Goal: Task Accomplishment & Management: Complete application form

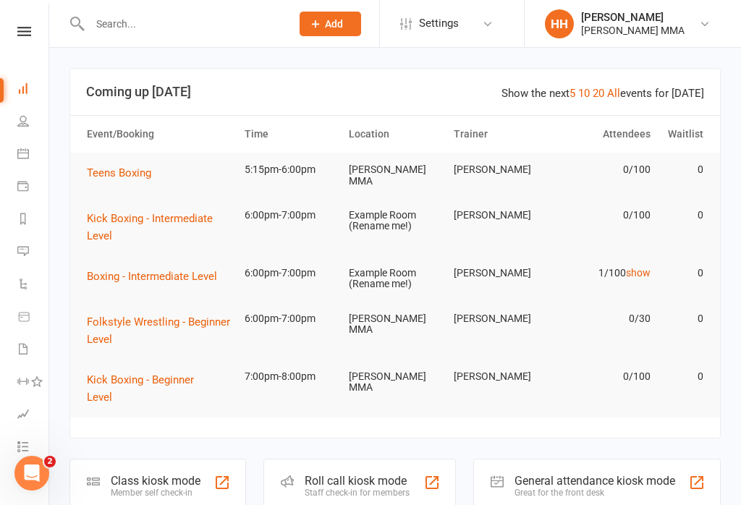
click at [165, 488] on div "Member self check-in" at bounding box center [156, 493] width 90 height 10
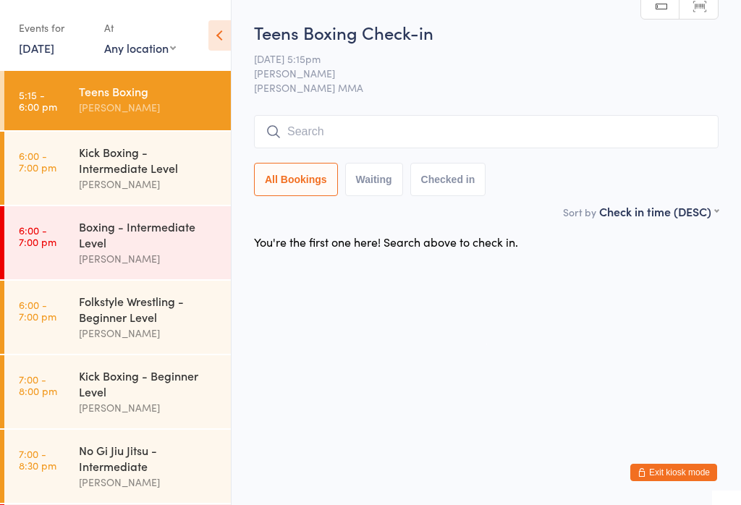
click at [194, 341] on div "[PERSON_NAME]" at bounding box center [149, 333] width 140 height 17
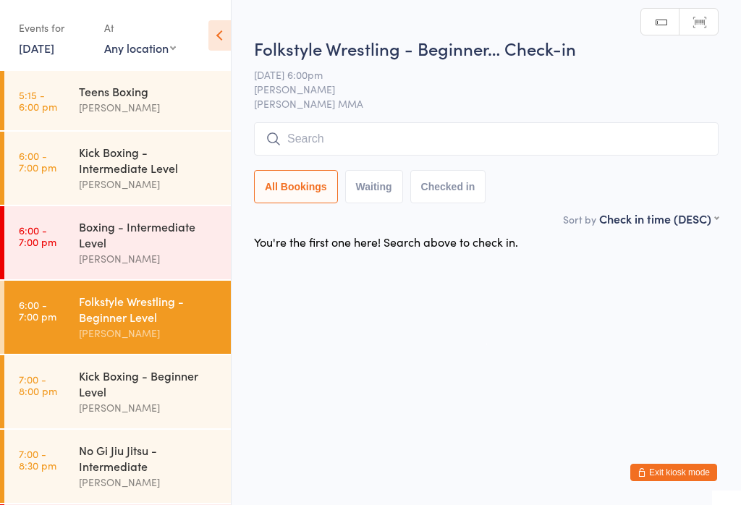
click at [456, 130] on input "search" at bounding box center [486, 138] width 464 height 33
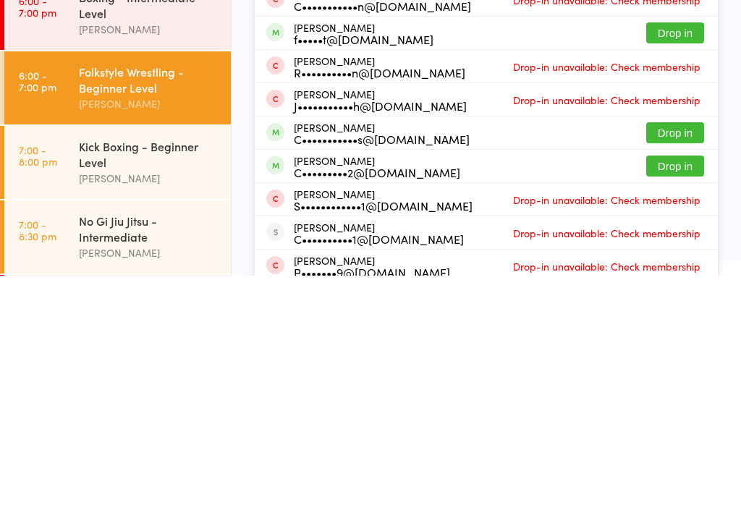
type input "Cam"
click at [654, 385] on button "Drop in" at bounding box center [675, 395] width 58 height 21
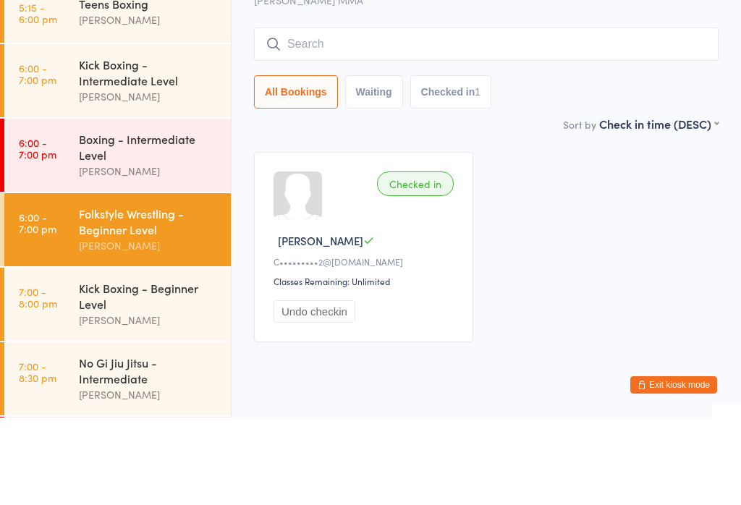
click at [77, 206] on link "6:00 - 7:00 pm Boxing - Intermediate Level Alex Carioti" at bounding box center [117, 242] width 226 height 73
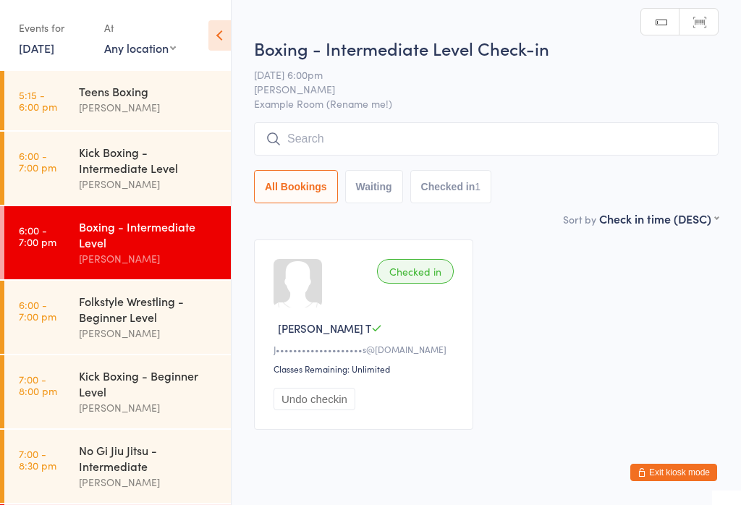
click at [386, 143] on input "search" at bounding box center [486, 138] width 464 height 33
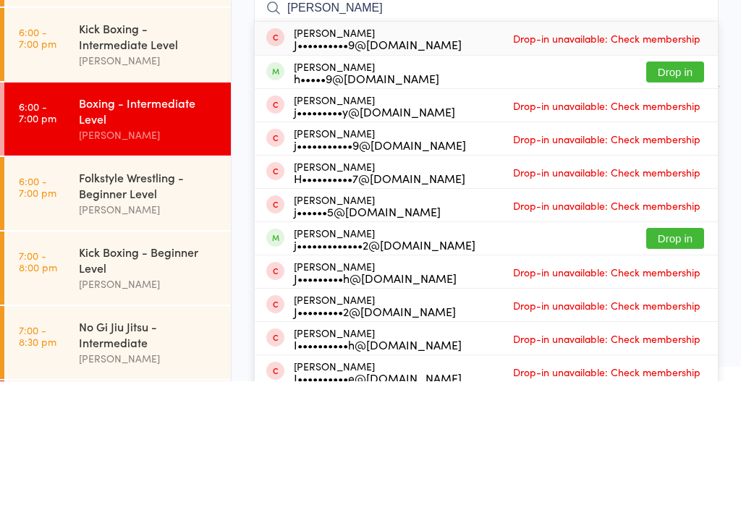
type input "Joshua"
click at [666, 185] on button "Drop in" at bounding box center [675, 195] width 58 height 21
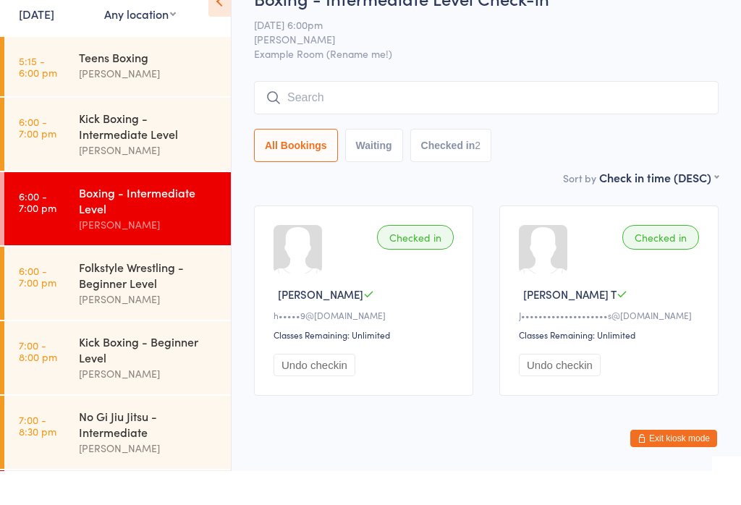
scroll to position [34, 0]
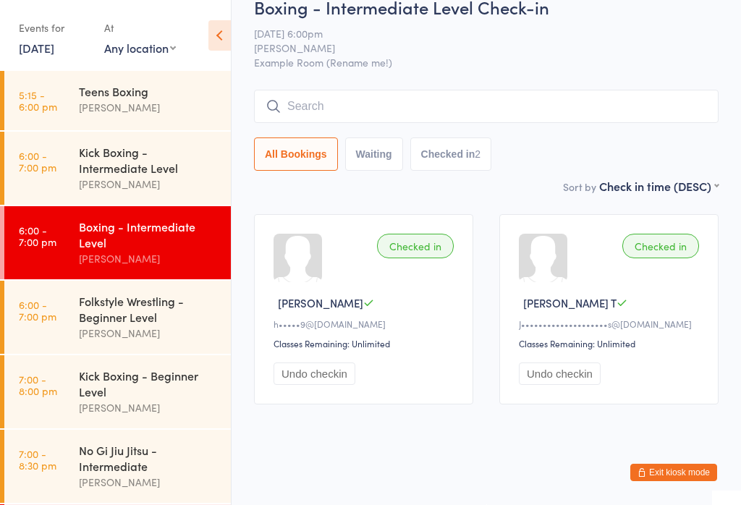
click at [707, 475] on button "Exit kiosk mode" at bounding box center [673, 472] width 87 height 17
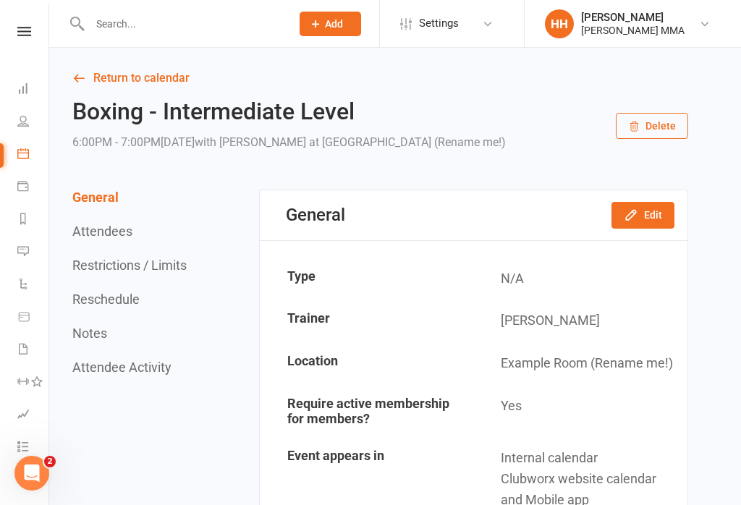
click at [316, 7] on div "Prospect Member Non-attending contact Class / event Appointment Task Membership…" at bounding box center [330, 23] width 98 height 47
click at [337, 30] on button "Add" at bounding box center [329, 24] width 61 height 25
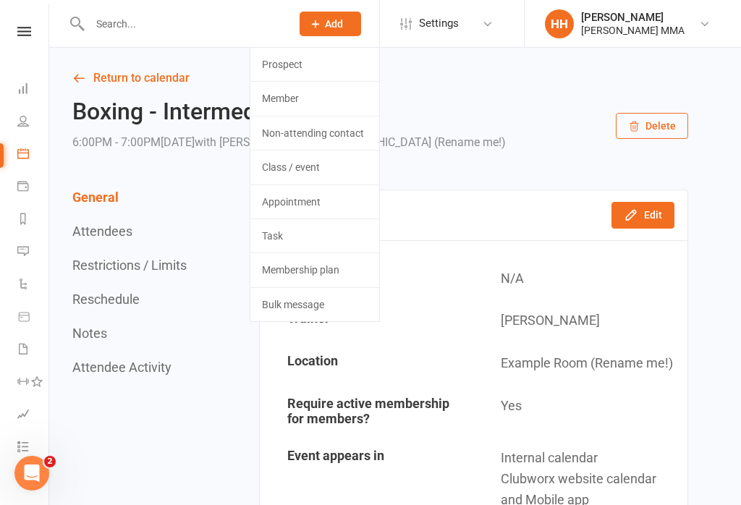
click at [336, 63] on link "Prospect" at bounding box center [314, 64] width 129 height 33
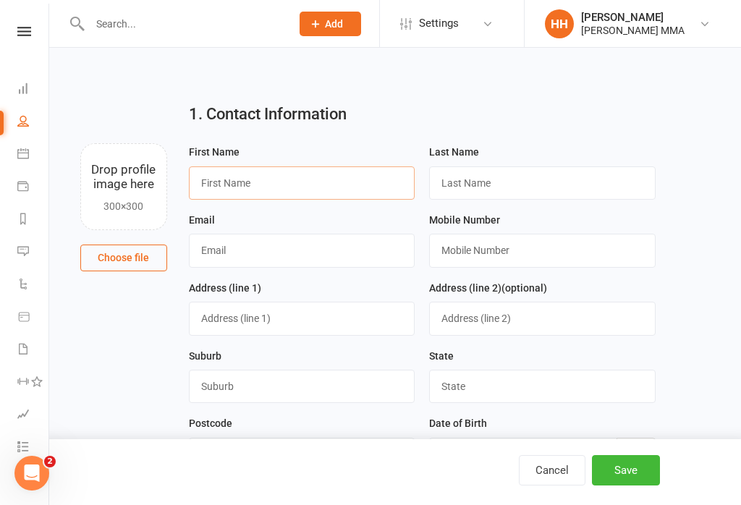
click at [293, 189] on input "text" at bounding box center [302, 182] width 226 height 33
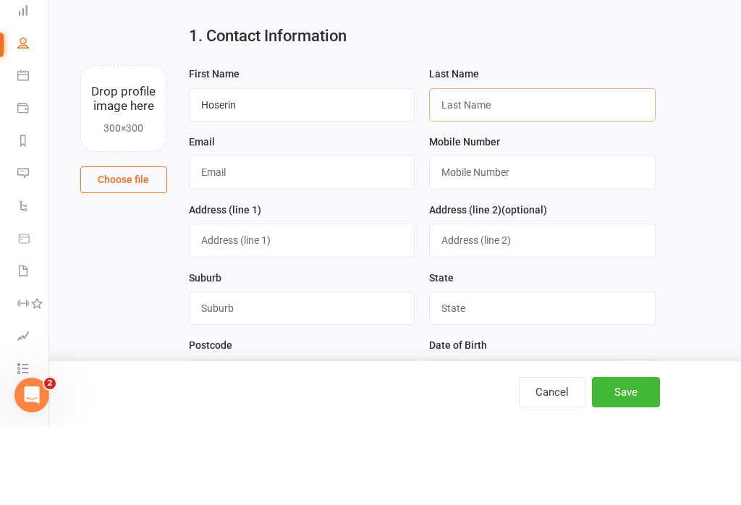
click at [497, 166] on input "text" at bounding box center [542, 182] width 226 height 33
click at [270, 166] on input "Hoserin" at bounding box center [302, 182] width 226 height 33
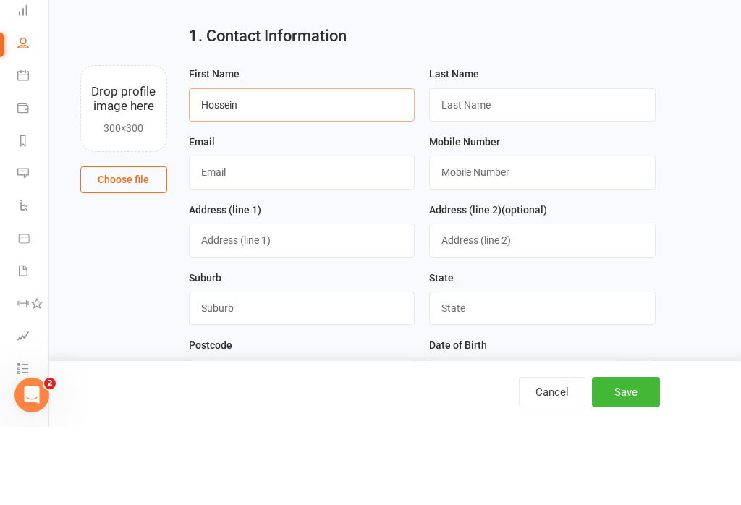
type input "Hossein"
click at [529, 166] on input "text" at bounding box center [542, 182] width 226 height 33
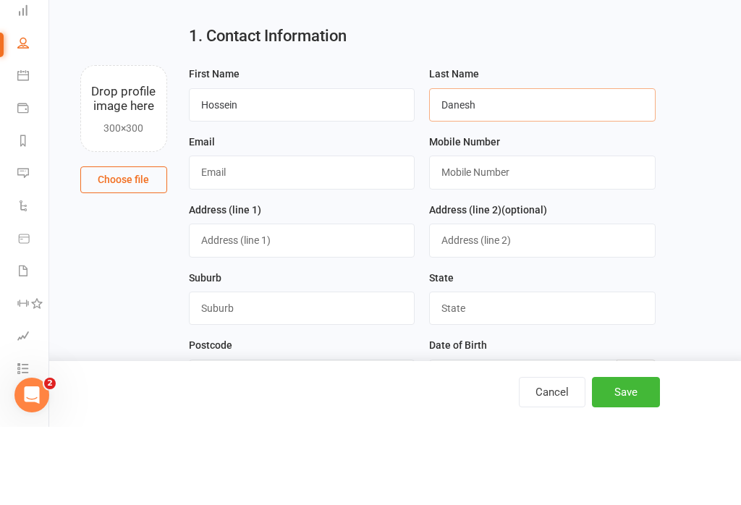
type input "Danesh"
click at [335, 234] on input "text" at bounding box center [302, 250] width 226 height 33
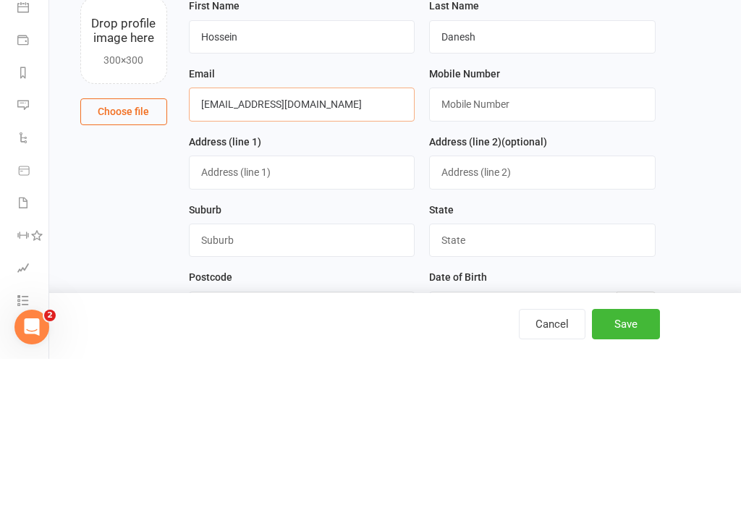
type input "hndanesh@pm.me"
click at [571, 234] on input "text" at bounding box center [542, 250] width 226 height 33
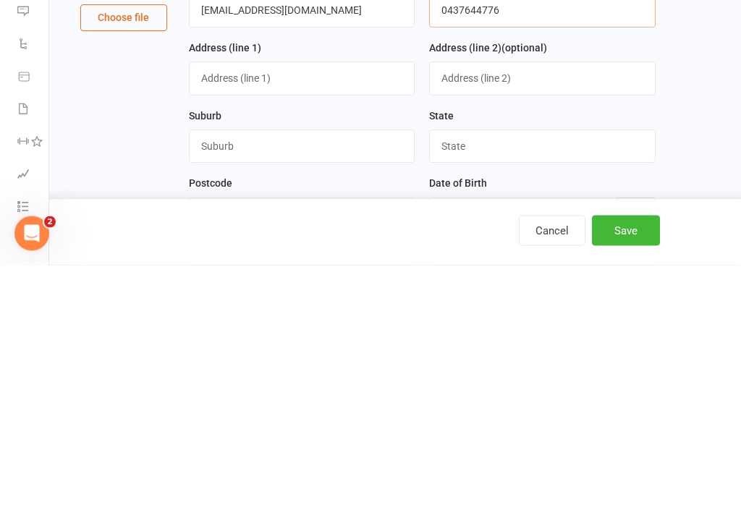
type input "0437644776"
click at [366, 302] on input "text" at bounding box center [302, 318] width 226 height 33
type input "12 Spurwood Rd"
click at [315, 370] on input "text" at bounding box center [302, 386] width 226 height 33
type input "Turramurra"
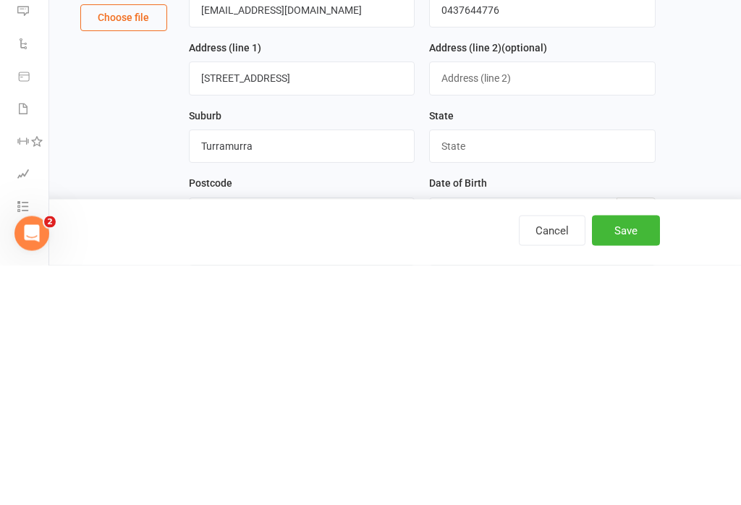
click at [503, 370] on input "text" at bounding box center [542, 386] width 226 height 33
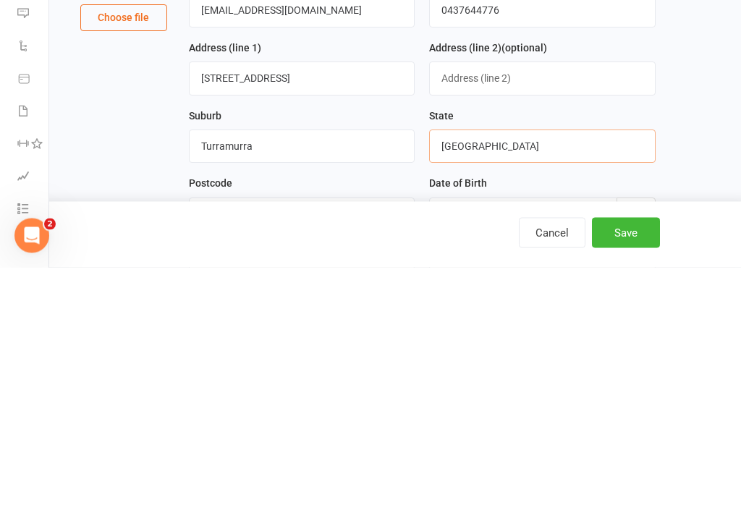
scroll to position [29, 0]
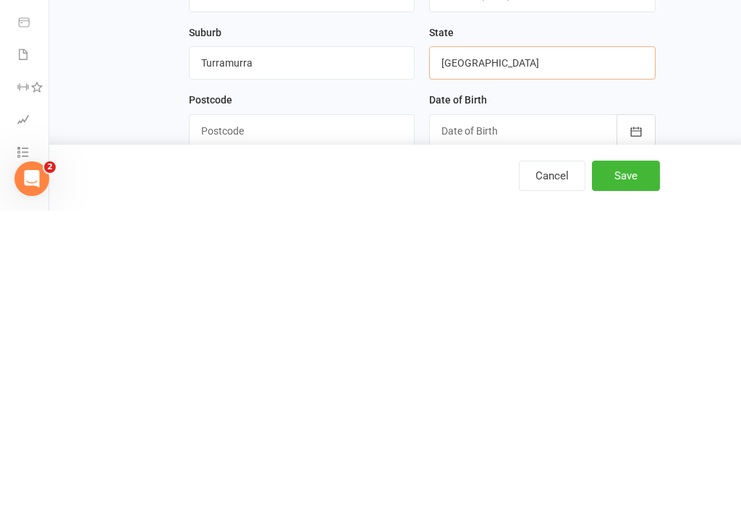
type input "[GEOGRAPHIC_DATA]"
click at [359, 409] on input "text" at bounding box center [302, 425] width 226 height 33
type input "2074"
click at [503, 409] on div at bounding box center [542, 425] width 226 height 33
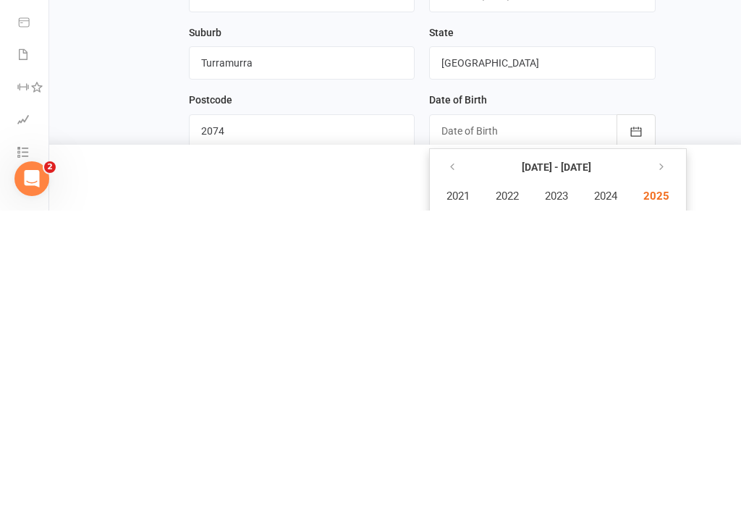
scroll to position [323, 0]
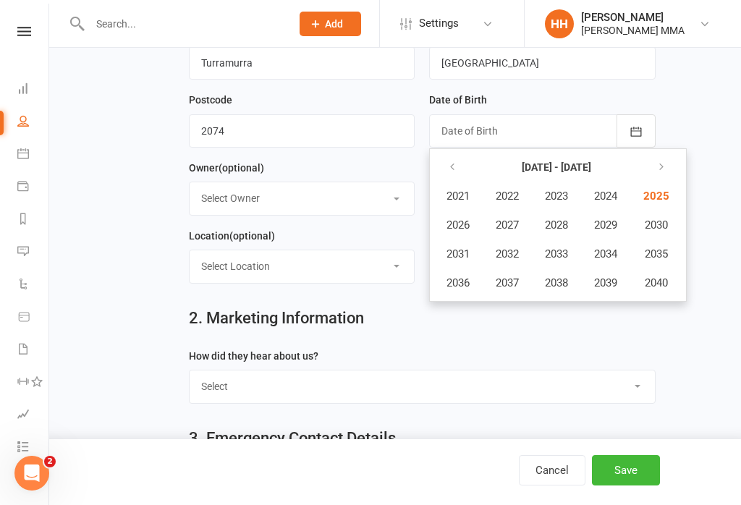
click at [460, 172] on button "button" at bounding box center [453, 167] width 31 height 26
click at [452, 169] on icon "button" at bounding box center [452, 167] width 10 height 12
click at [662, 199] on span "1985" at bounding box center [654, 196] width 23 height 13
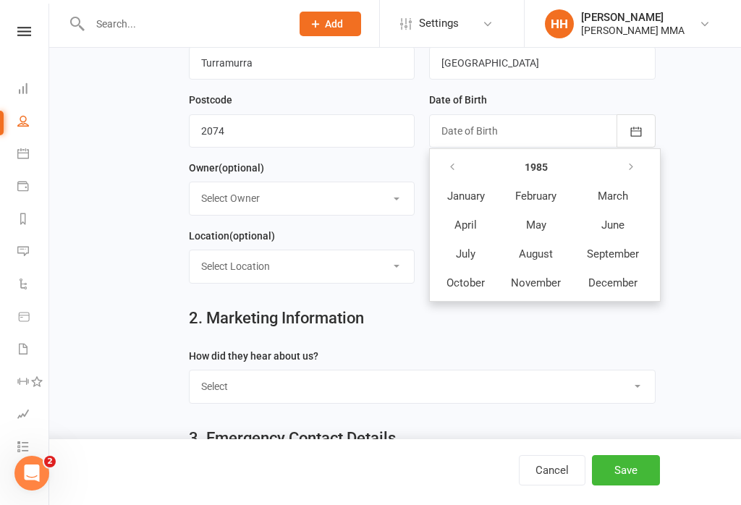
click at [613, 253] on span "September" at bounding box center [613, 253] width 52 height 13
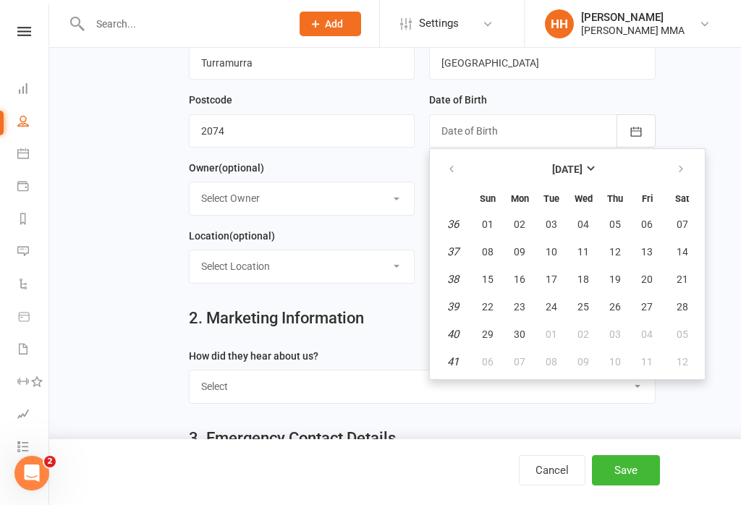
click at [516, 281] on span "16" at bounding box center [520, 279] width 12 height 12
type input "16 Sep 1985"
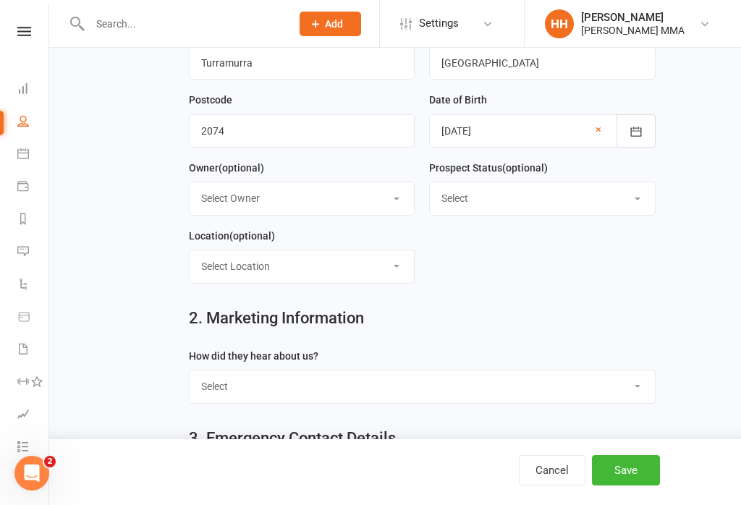
click at [399, 206] on select "Select Owner [PERSON_NAME] [PERSON_NAME] [PERSON_NAME]" at bounding box center [302, 198] width 225 height 32
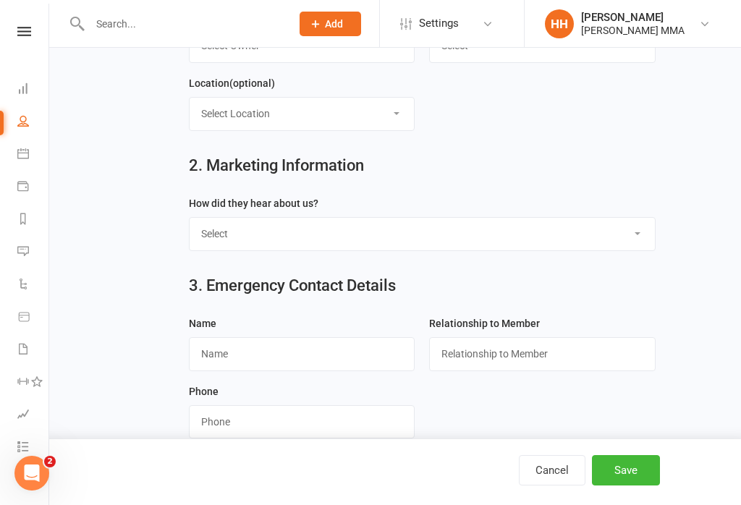
scroll to position [480, 0]
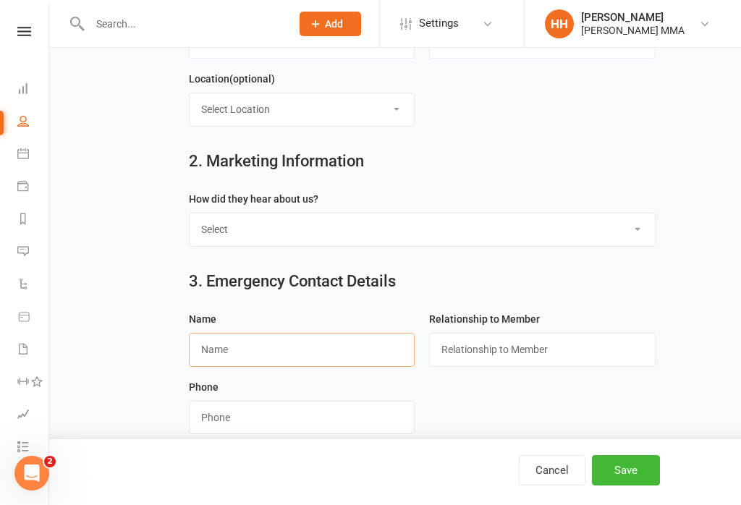
click at [308, 360] on input "text" at bounding box center [302, 349] width 226 height 33
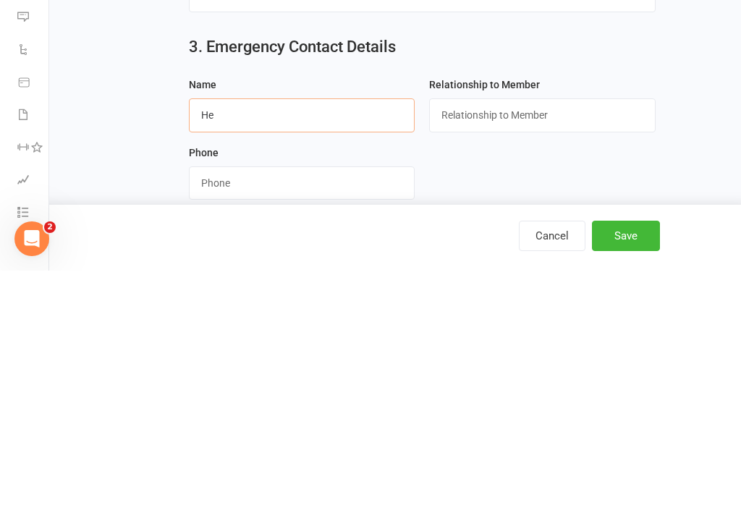
type input "H"
type input "Jo Tan"
click at [522, 333] on input "text" at bounding box center [542, 349] width 226 height 33
type input "Spouse"
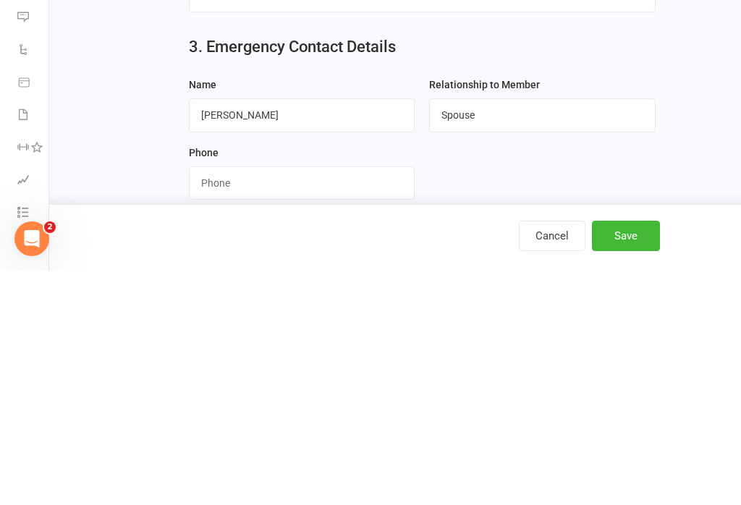
click at [320, 401] on input "string" at bounding box center [302, 417] width 226 height 33
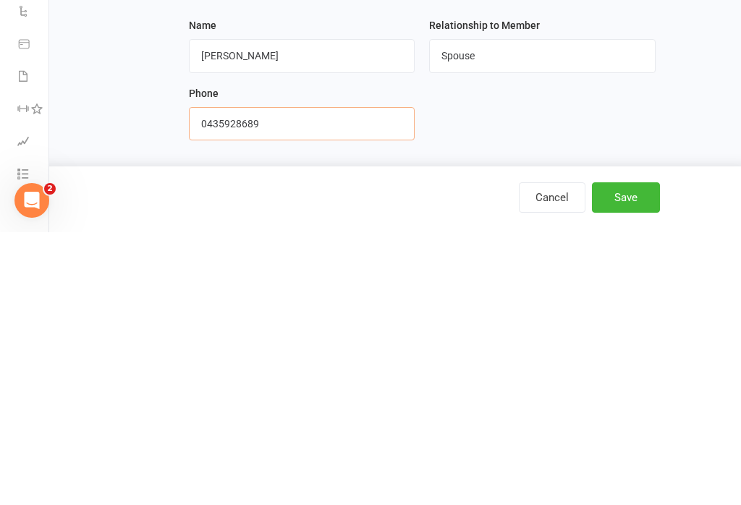
type input "0435928689"
click at [636, 455] on button "Save" at bounding box center [626, 470] width 68 height 30
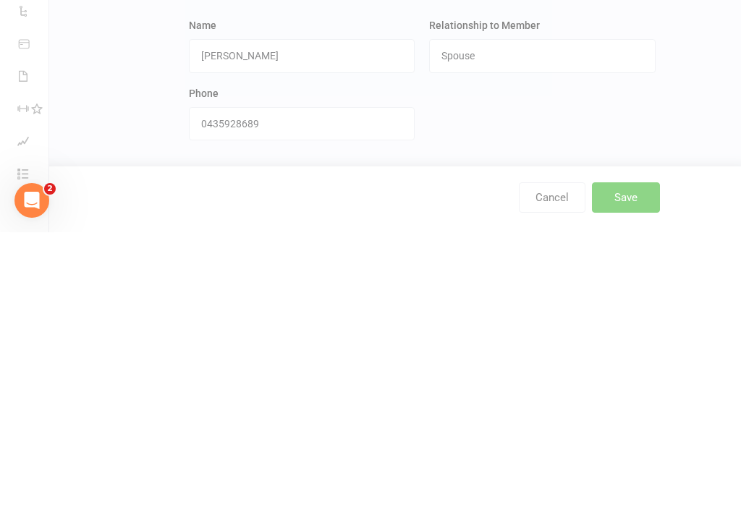
scroll to position [480, 0]
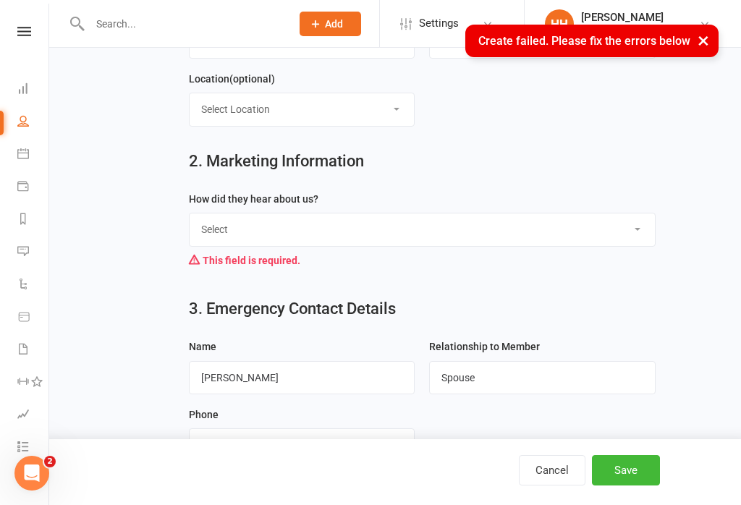
click at [603, 236] on select "Select Through A Friend Social Media Google Walk by" at bounding box center [422, 229] width 465 height 32
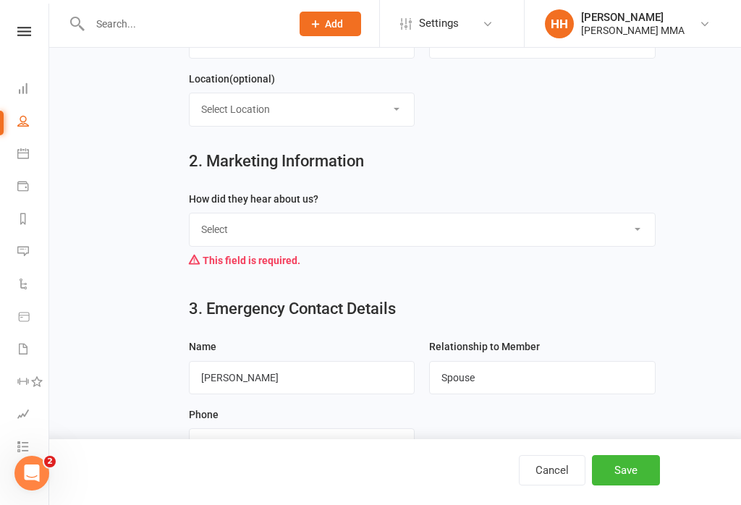
select select "Google"
click at [629, 485] on button "Save" at bounding box center [626, 470] width 68 height 30
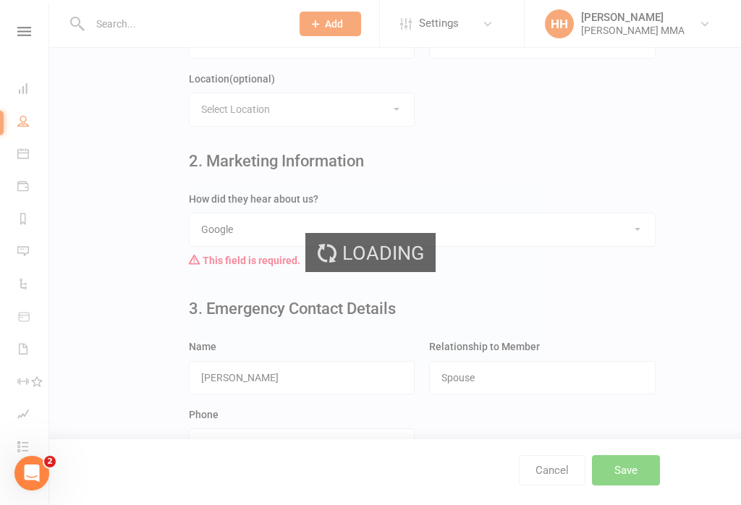
scroll to position [0, 0]
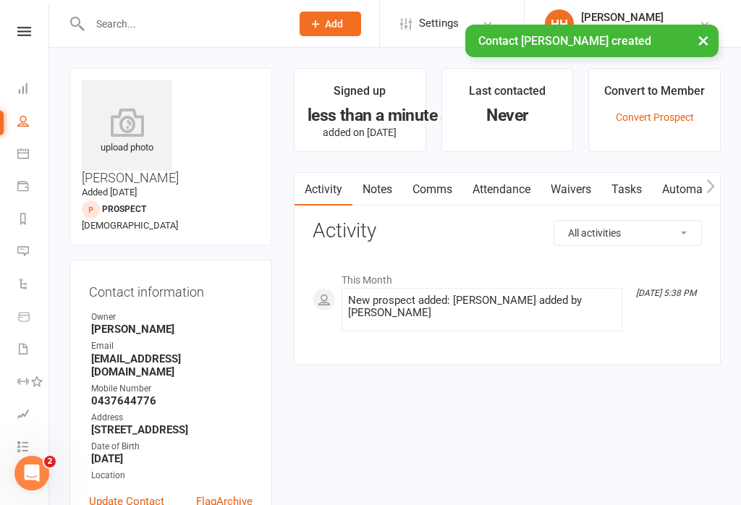
click at [582, 200] on link "Waivers" at bounding box center [570, 189] width 61 height 33
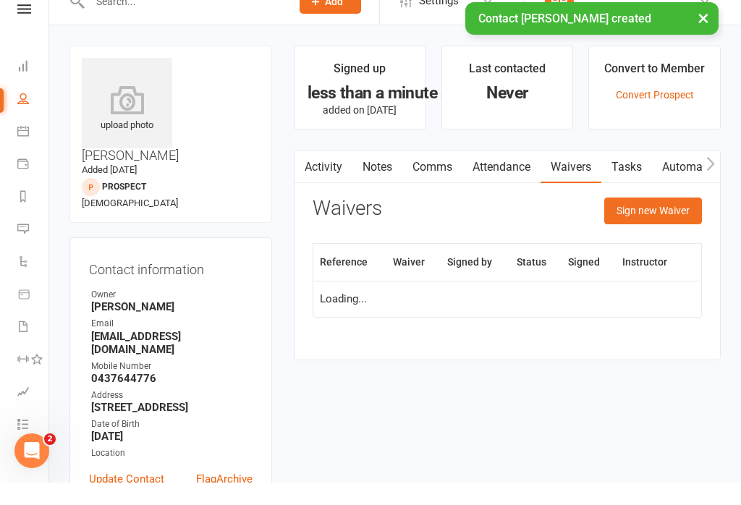
scroll to position [22, 0]
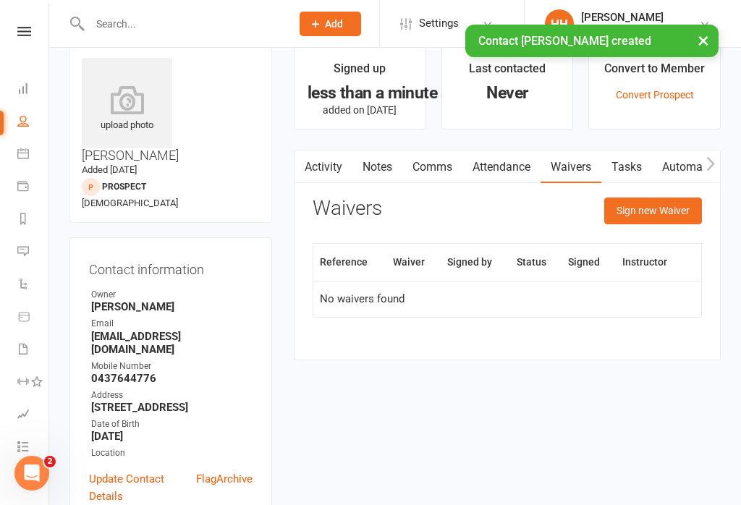
click at [671, 221] on button "Sign new Waiver" at bounding box center [653, 210] width 98 height 26
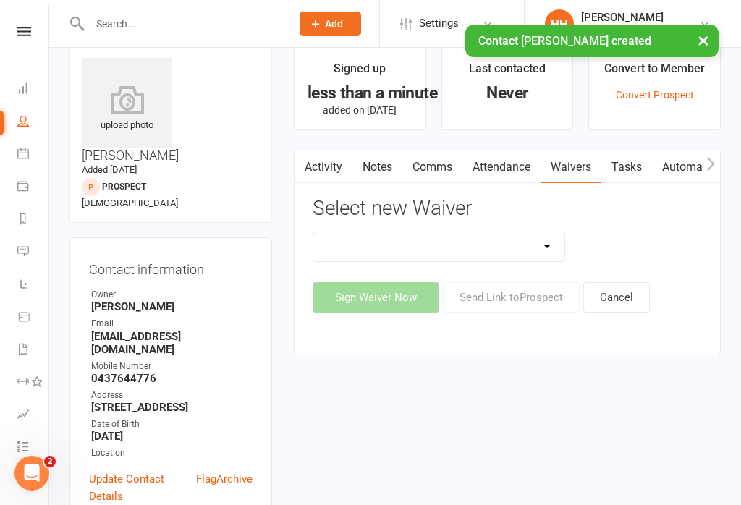
click at [514, 249] on select "Do not use - MEMBER GENERAL WAIVER Do not use - MEMBERSHIP SIGN UP Do not use -…" at bounding box center [438, 246] width 251 height 29
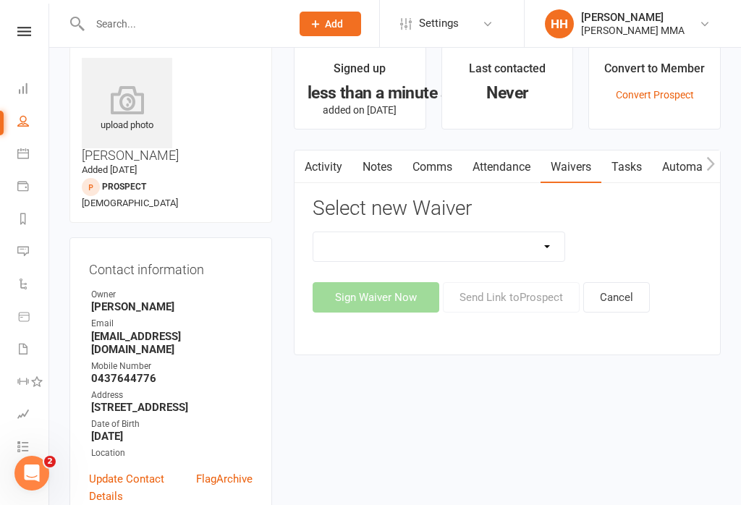
select select "10455"
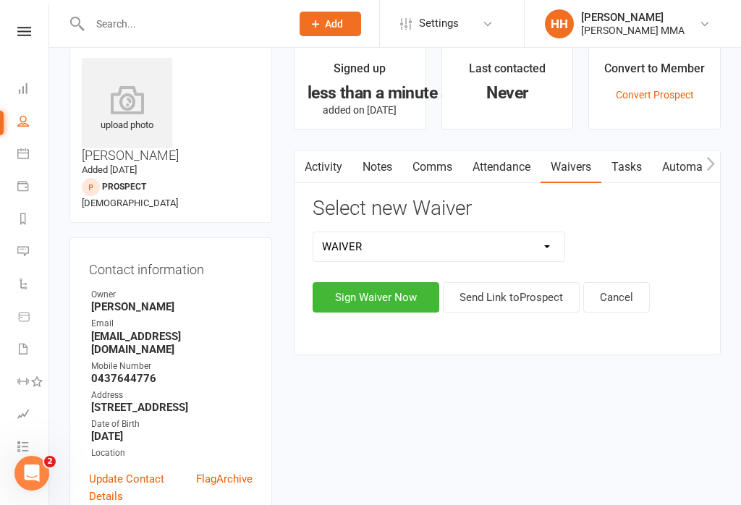
click at [391, 296] on button "Sign Waiver Now" at bounding box center [375, 297] width 127 height 30
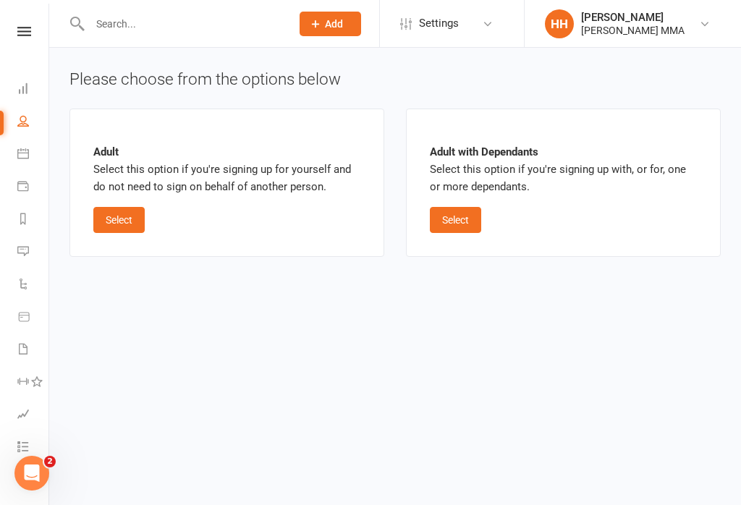
click at [134, 213] on button "Select" at bounding box center [118, 220] width 51 height 26
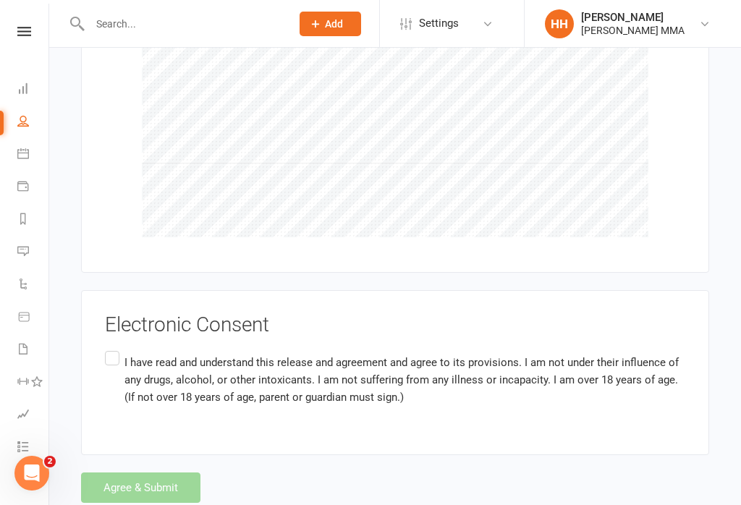
scroll to position [1398, 0]
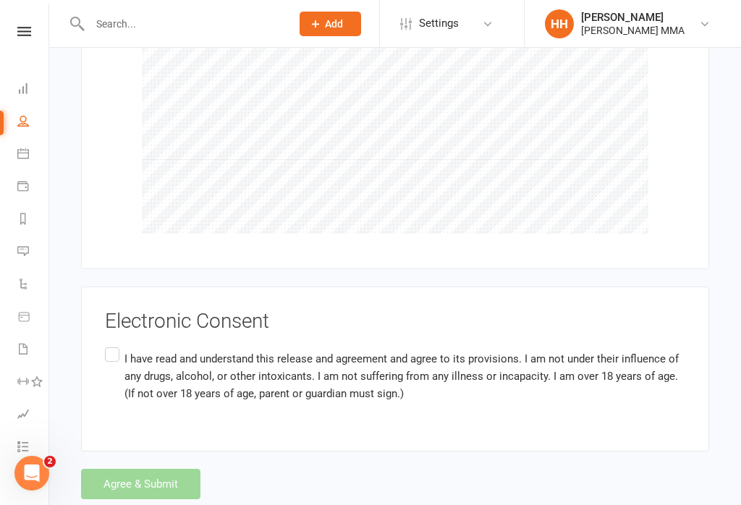
click at [109, 344] on label "I have read and understand this release and agreement and agree to its provisio…" at bounding box center [395, 375] width 580 height 63
click at [109, 344] on input "I have read and understand this release and agreement and agree to its provisio…" at bounding box center [109, 344] width 9 height 0
click at [152, 469] on button "Agree & Submit" at bounding box center [140, 484] width 119 height 30
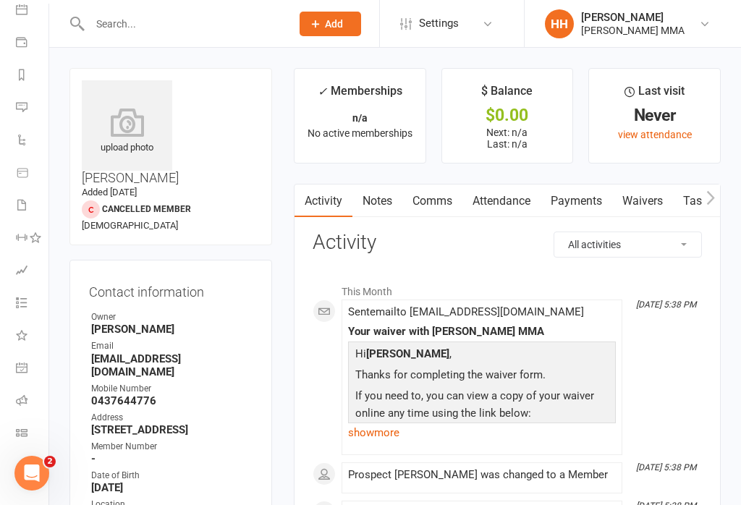
scroll to position [144, 1]
click at [21, 438] on icon at bounding box center [22, 433] width 12 height 12
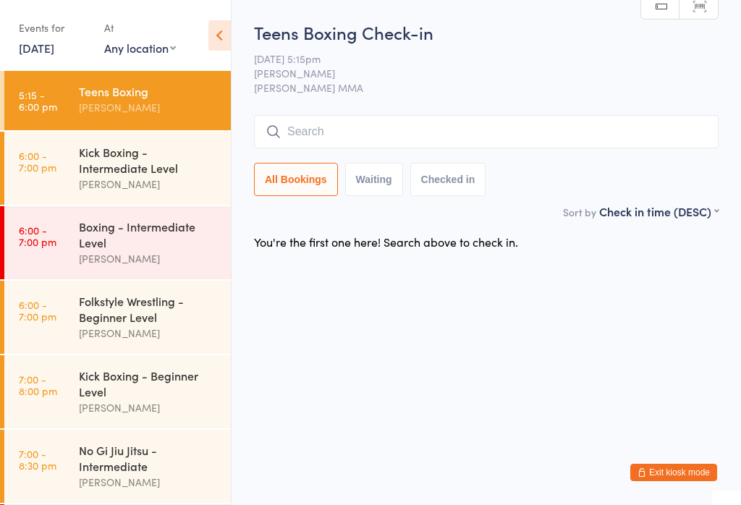
click at [125, 128] on div "Teens Boxing Alex Carioti" at bounding box center [155, 99] width 152 height 57
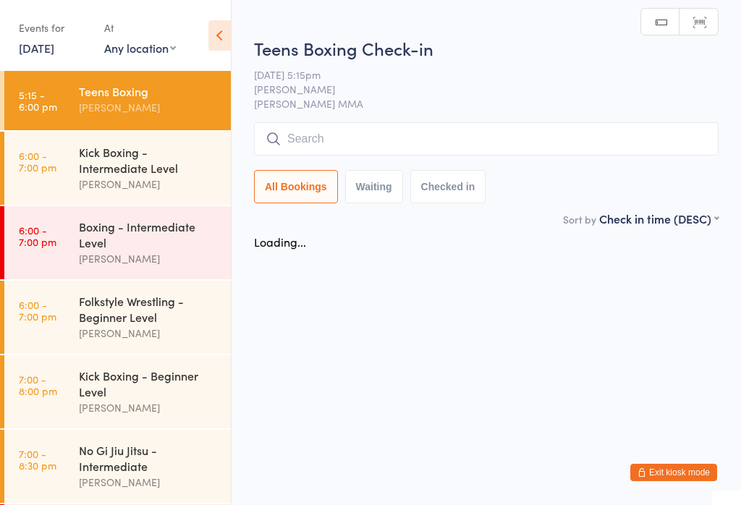
click at [151, 161] on div "Kick Boxing - Intermediate Level" at bounding box center [149, 160] width 140 height 32
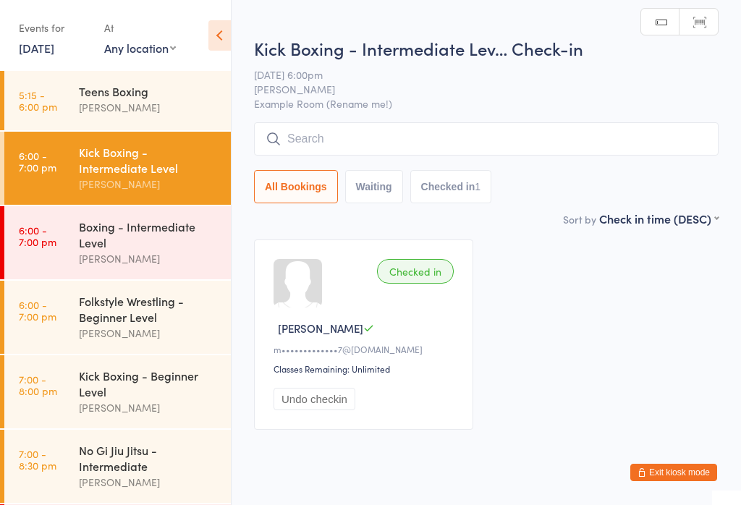
click at [375, 136] on input "search" at bounding box center [486, 138] width 464 height 33
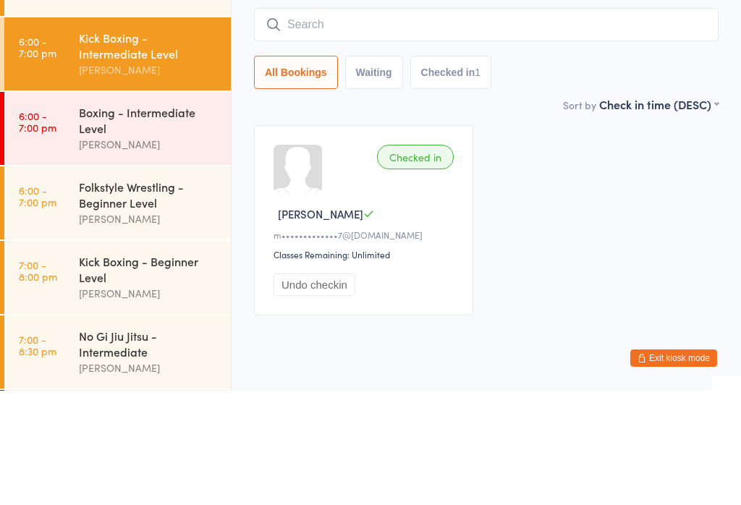
click at [361, 226] on div "Checked in Matthew B m•••••••••••••7@gmail.com Classes Remaining: Unlimited Und…" at bounding box center [486, 334] width 490 height 216
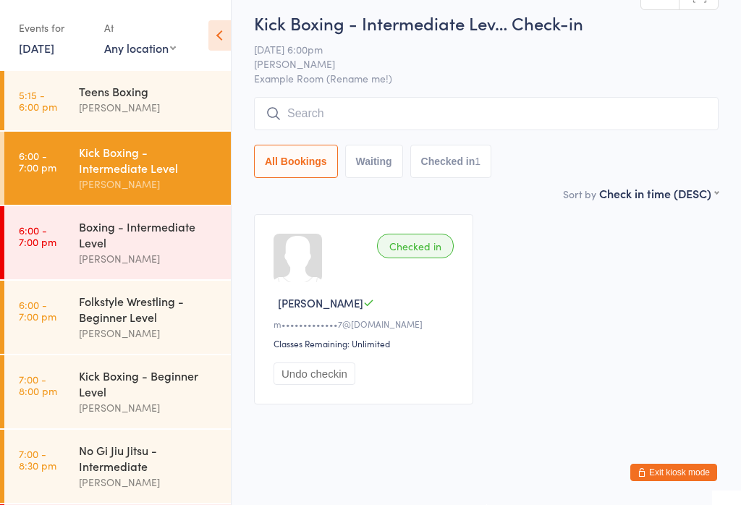
click at [328, 106] on input "search" at bounding box center [486, 113] width 464 height 33
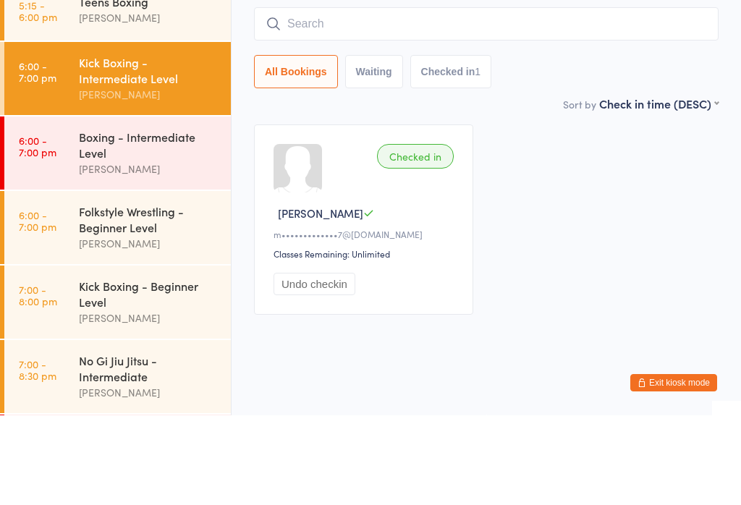
type input "J"
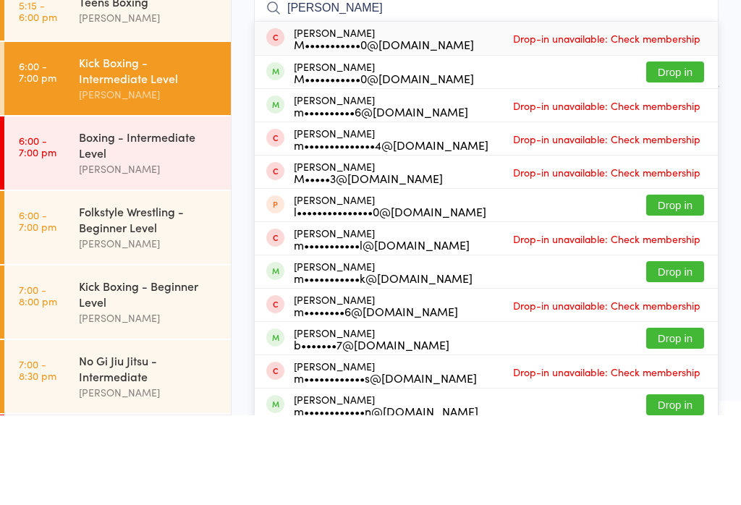
type input "Michael Palmer"
click at [681, 151] on button "Drop in" at bounding box center [675, 161] width 58 height 21
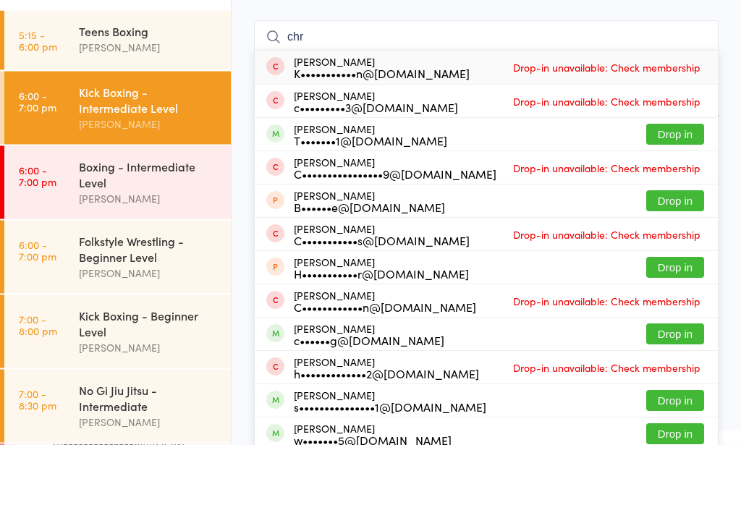
type input "chr"
click at [681, 184] on button "Drop in" at bounding box center [675, 194] width 58 height 21
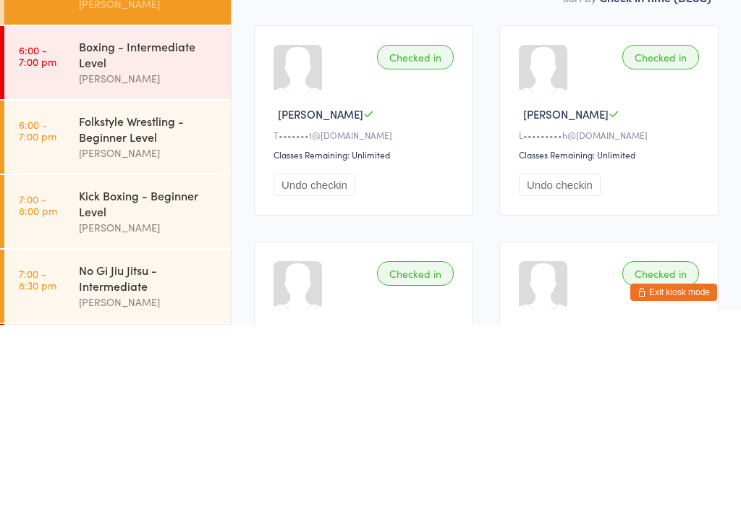
scroll to position [17, 0]
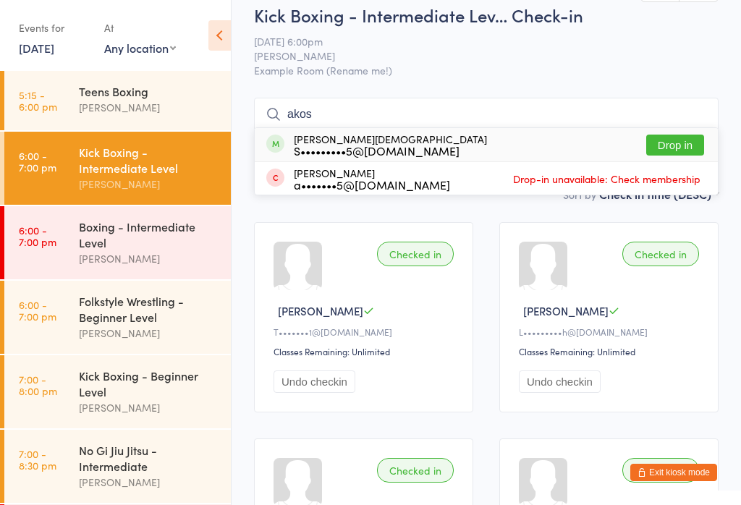
type input "akos"
click at [668, 143] on button "Drop in" at bounding box center [675, 145] width 58 height 21
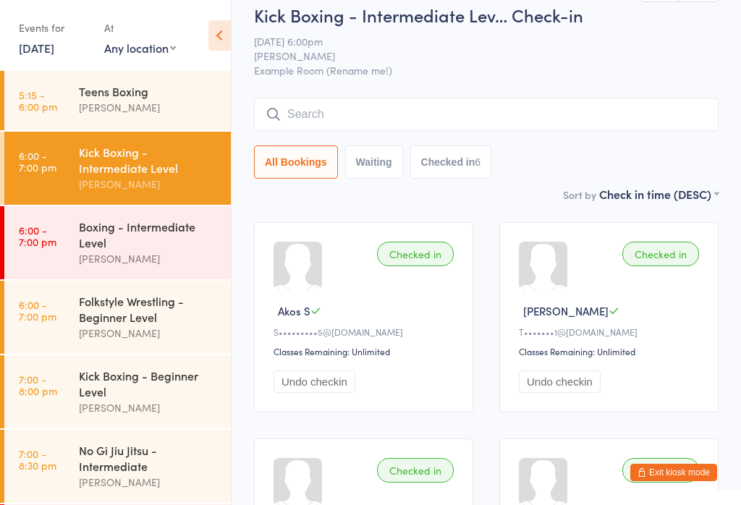
click at [185, 273] on div "Boxing - Intermediate Level [PERSON_NAME]" at bounding box center [155, 242] width 152 height 73
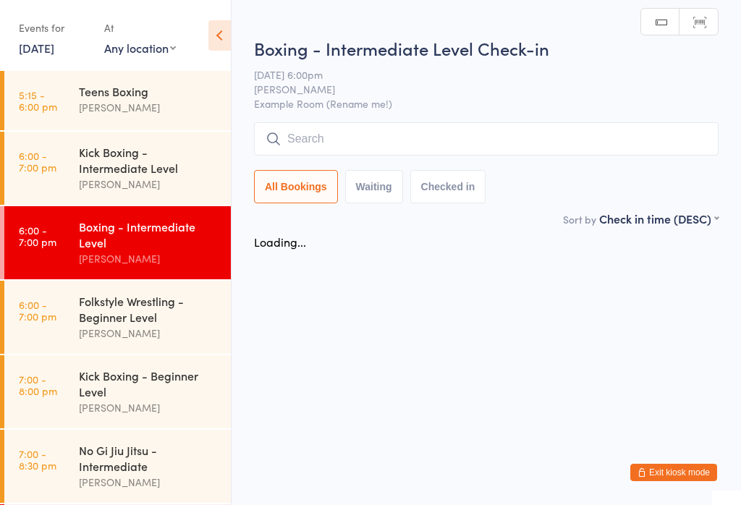
click at [469, 144] on input "search" at bounding box center [486, 138] width 464 height 33
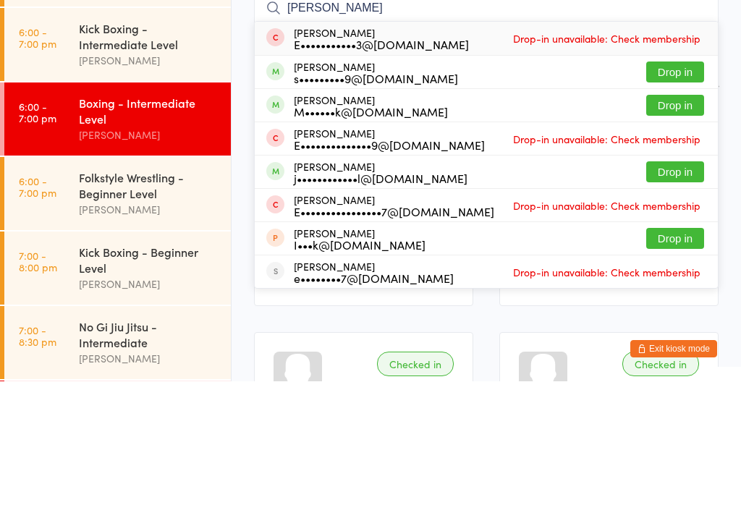
type input "Edw"
click at [675, 185] on button "Drop in" at bounding box center [675, 195] width 58 height 21
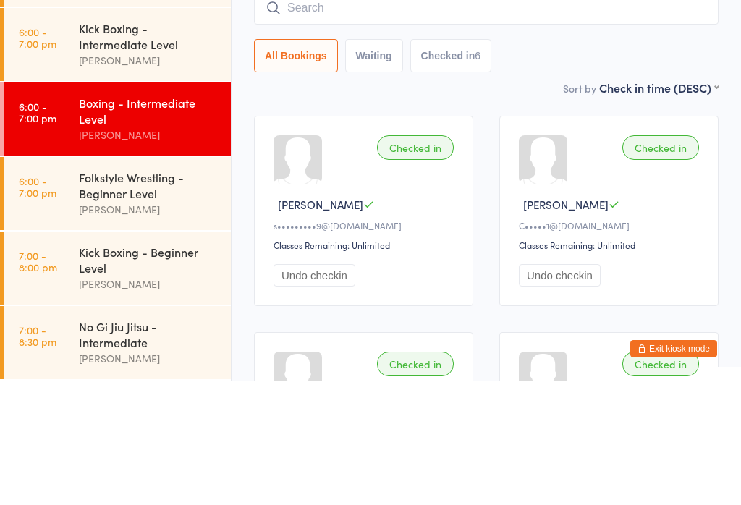
click at [133, 144] on div "Kick Boxing - Intermediate Level" at bounding box center [149, 160] width 140 height 32
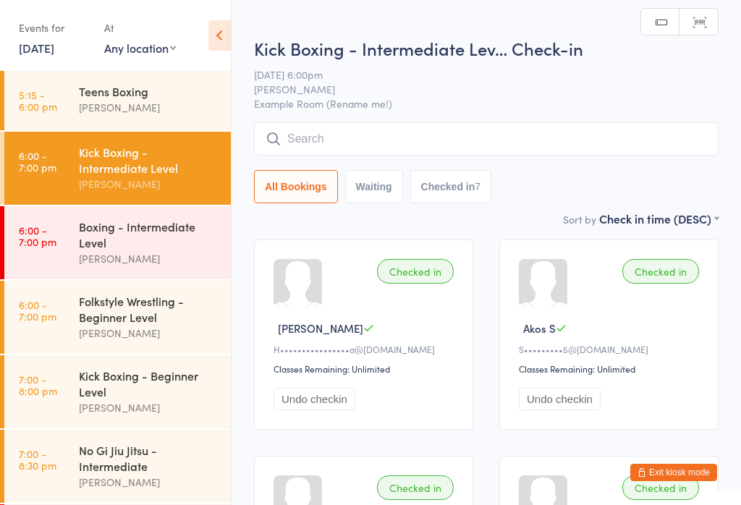
click at [375, 135] on input "search" at bounding box center [486, 138] width 464 height 33
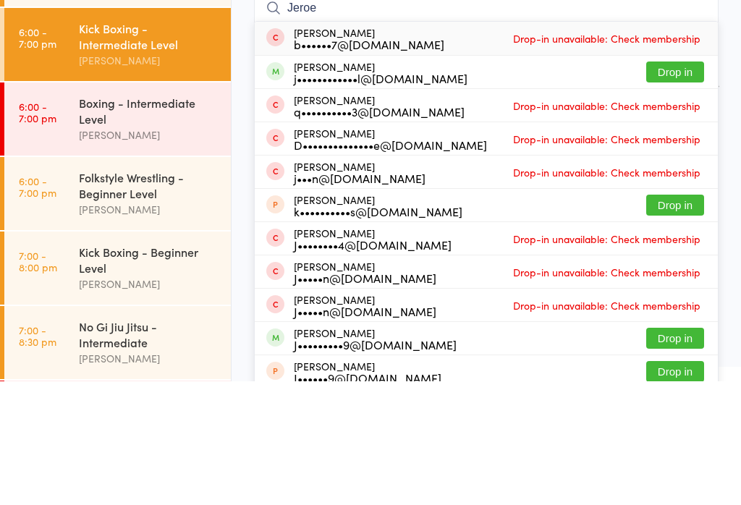
type input "Jeroe"
click at [347, 196] on div "j••••••••••••l@[DOMAIN_NAME]" at bounding box center [381, 202] width 174 height 12
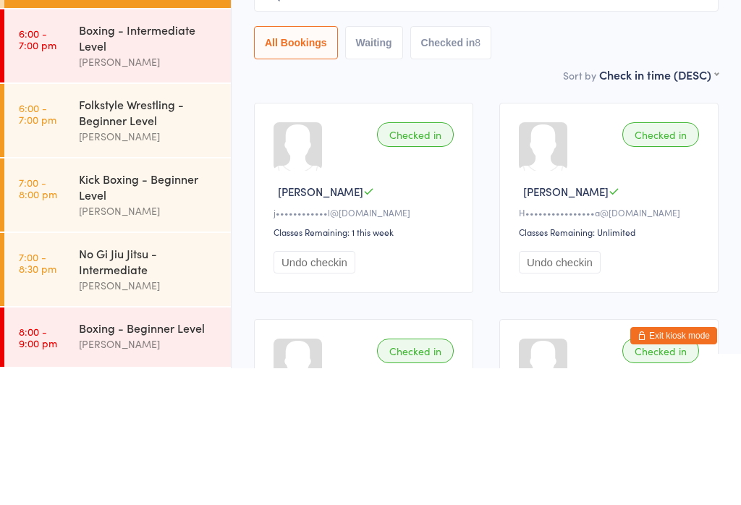
scroll to position [52, 0]
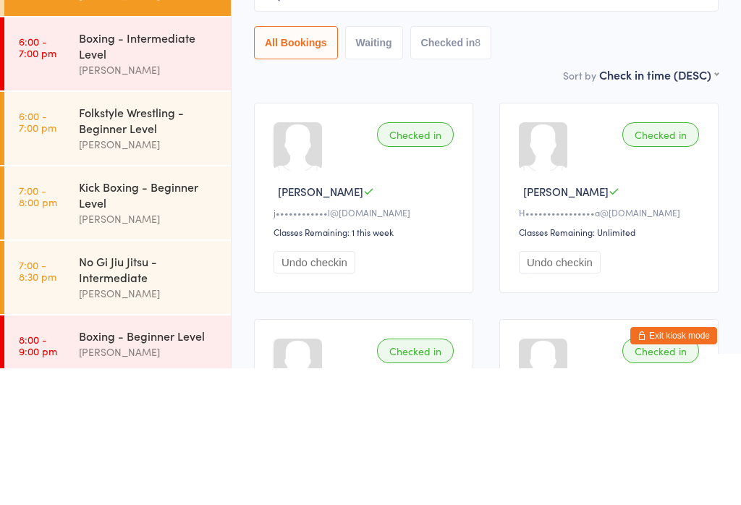
click at [139, 315] on div "Kick Boxing - Beginner Level" at bounding box center [149, 331] width 140 height 32
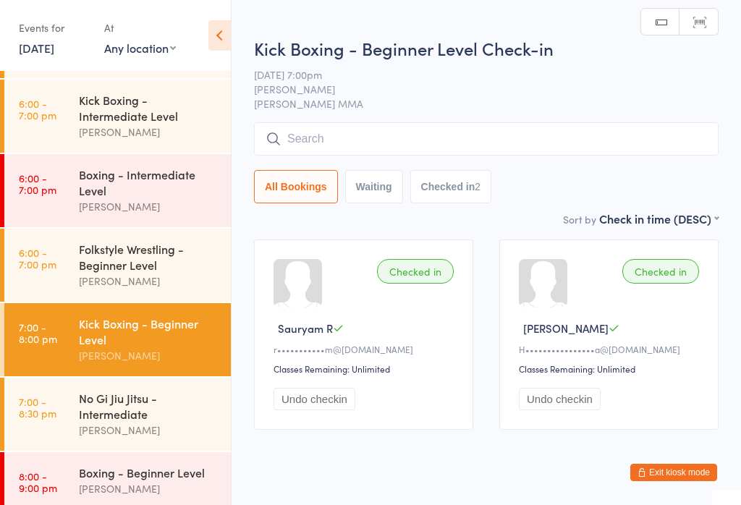
click at [381, 135] on input "search" at bounding box center [486, 138] width 464 height 33
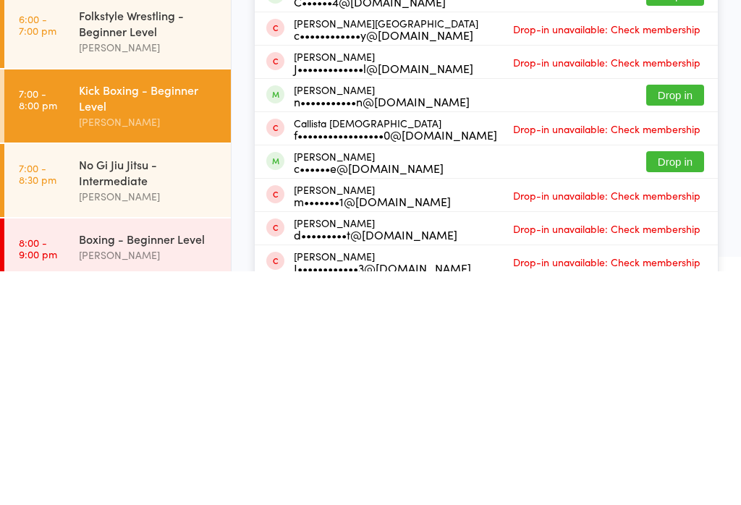
type input "Call"
click at [654, 385] on button "Drop in" at bounding box center [675, 395] width 58 height 21
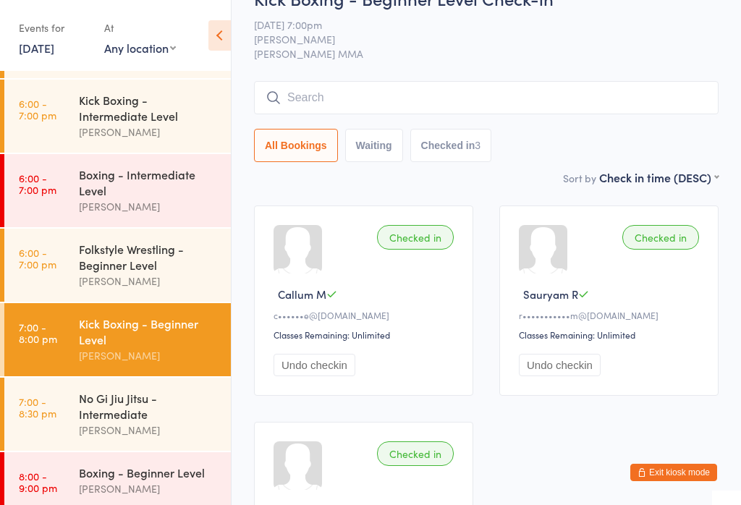
click at [335, 96] on input "search" at bounding box center [486, 97] width 464 height 33
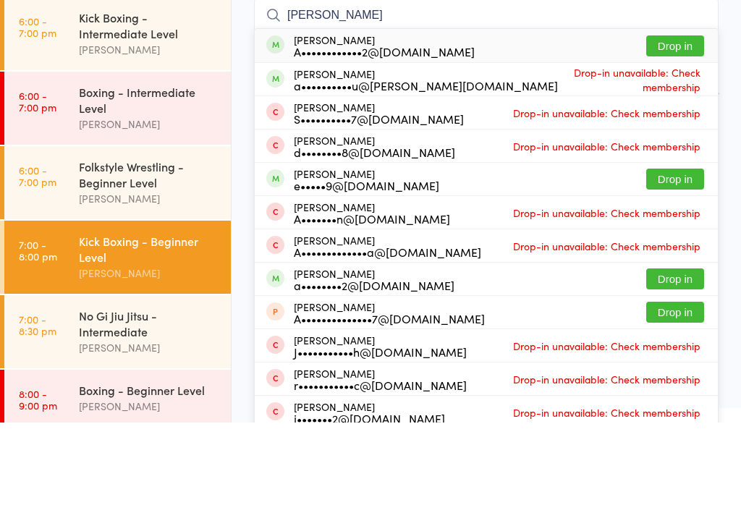
type input "Alex ch"
click at [665, 118] on button "Drop in" at bounding box center [675, 128] width 58 height 21
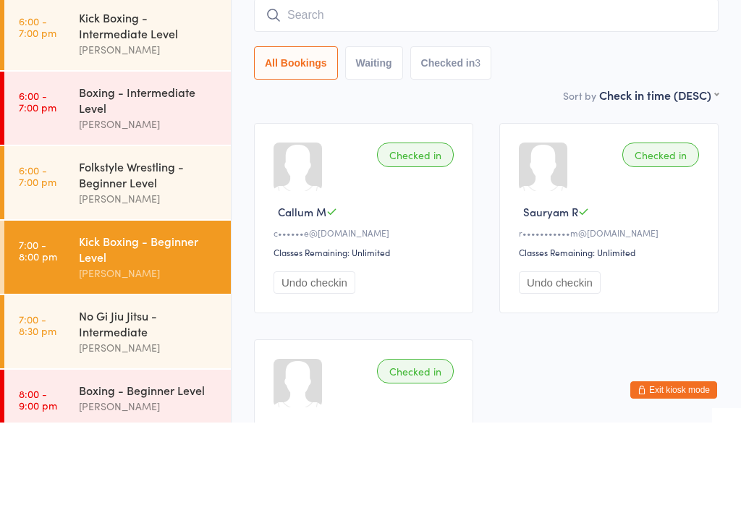
scroll to position [116, 0]
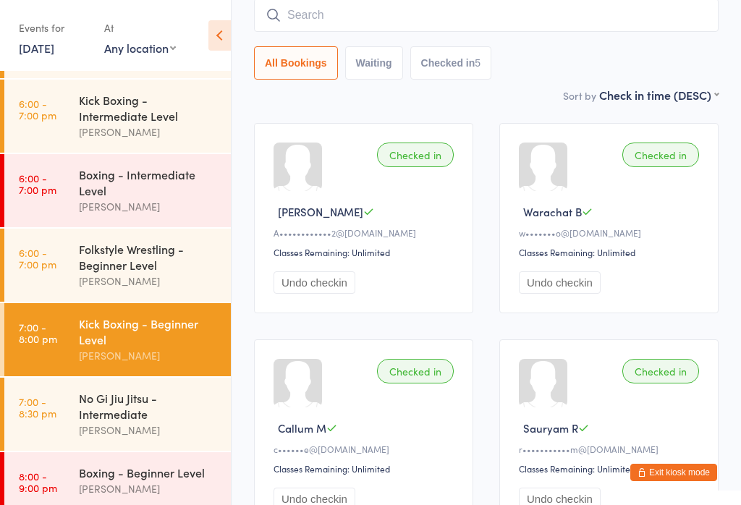
click at [686, 472] on button "Exit kiosk mode" at bounding box center [673, 472] width 87 height 17
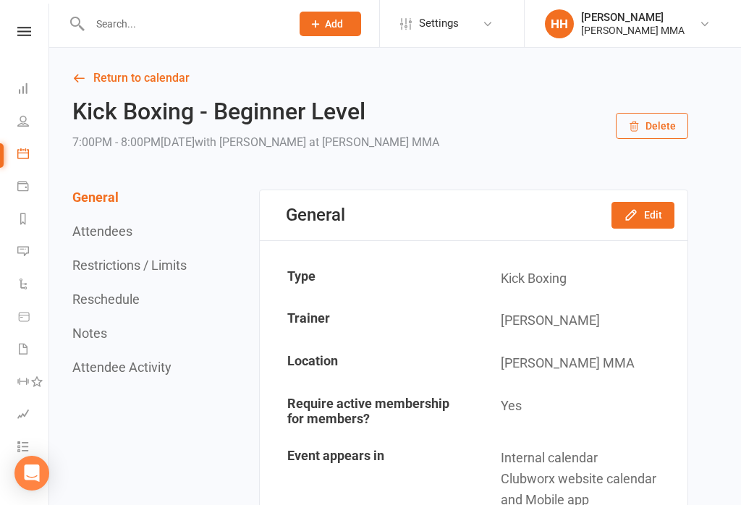
click at [349, 47] on div "Prospect Member Non-attending contact Class / event Appointment Task Membership…" at bounding box center [370, 24] width 741 height 48
click at [343, 12] on button "Add" at bounding box center [329, 24] width 61 height 25
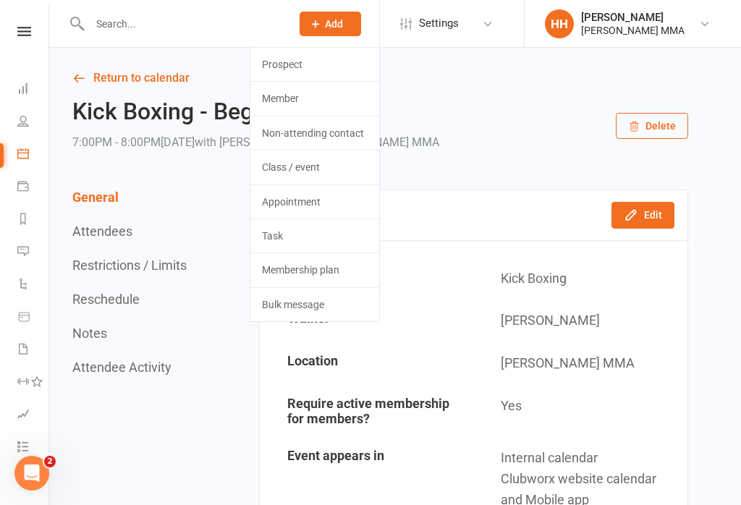
click at [325, 62] on link "Prospect" at bounding box center [314, 64] width 129 height 33
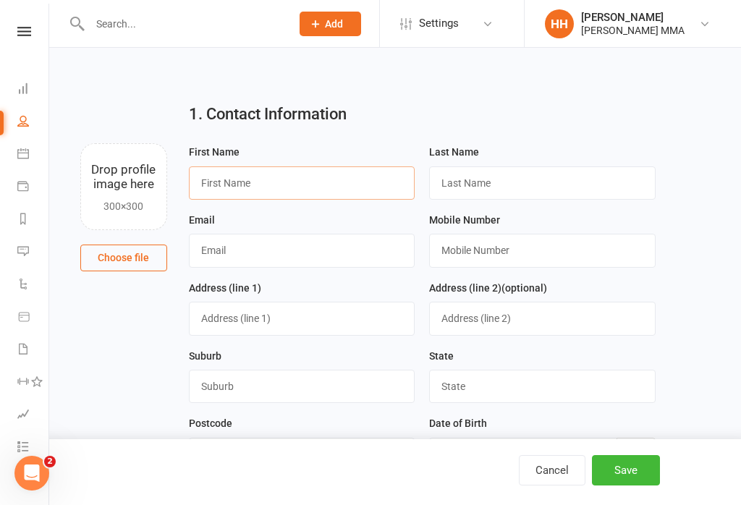
click at [294, 181] on input "text" at bounding box center [302, 182] width 226 height 33
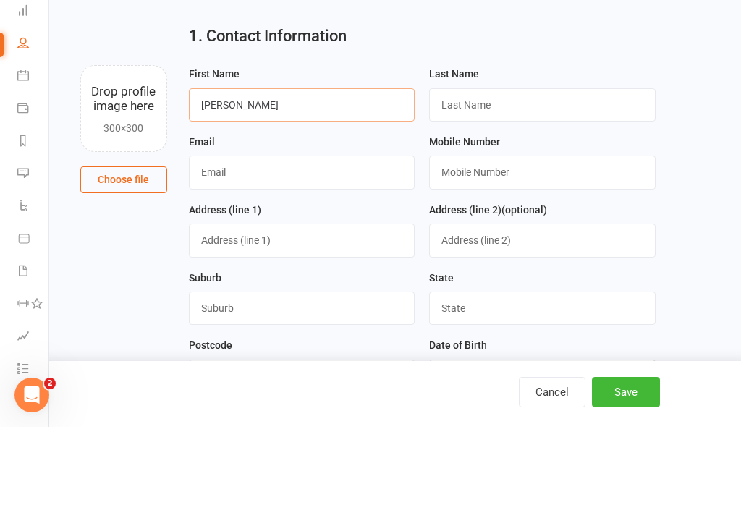
type input "[PERSON_NAME]"
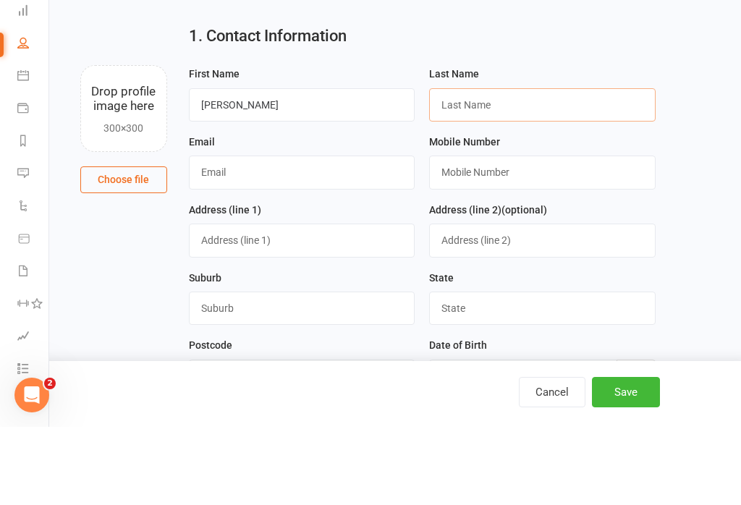
click at [518, 166] on input "text" at bounding box center [542, 182] width 226 height 33
type input "[PERSON_NAME]"
click at [302, 234] on input "text" at bounding box center [302, 250] width 226 height 33
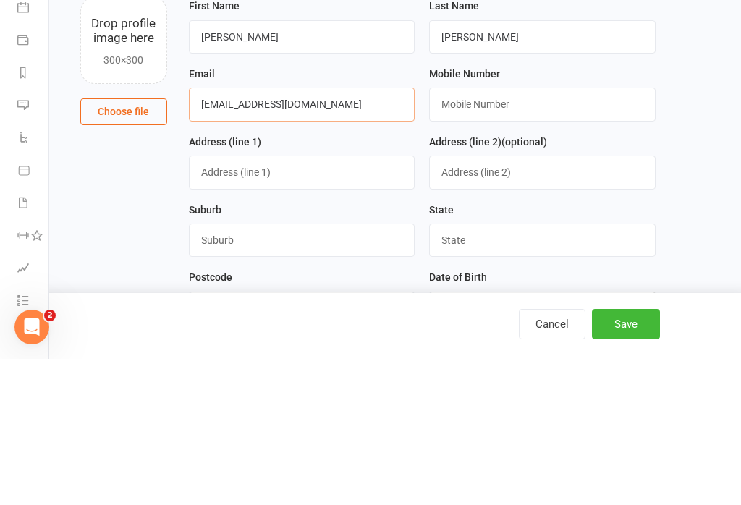
type input "[EMAIL_ADDRESS][DOMAIN_NAME]"
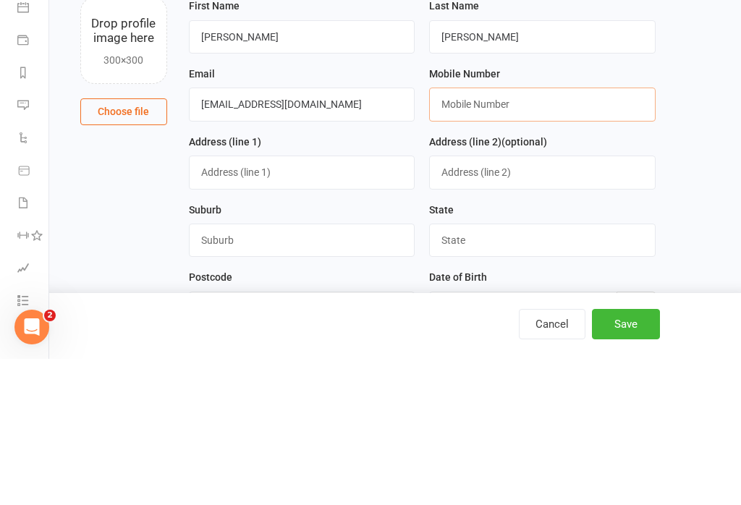
click at [547, 234] on input "text" at bounding box center [542, 250] width 226 height 33
type input "O"
type input "0434672352"
click at [313, 302] on input "text" at bounding box center [302, 318] width 226 height 33
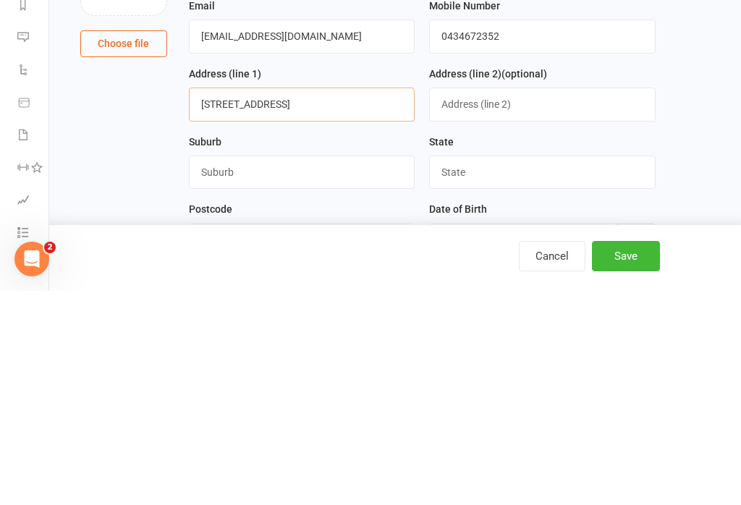
type input "[STREET_ADDRESS]"
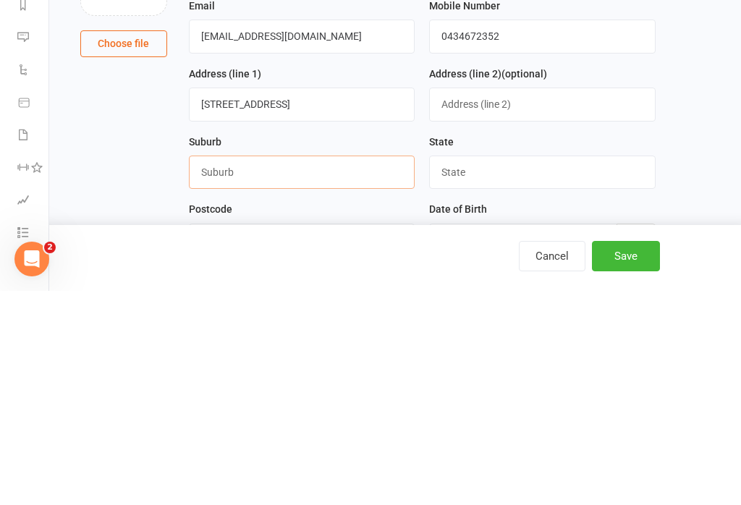
click at [352, 370] on input "text" at bounding box center [302, 386] width 226 height 33
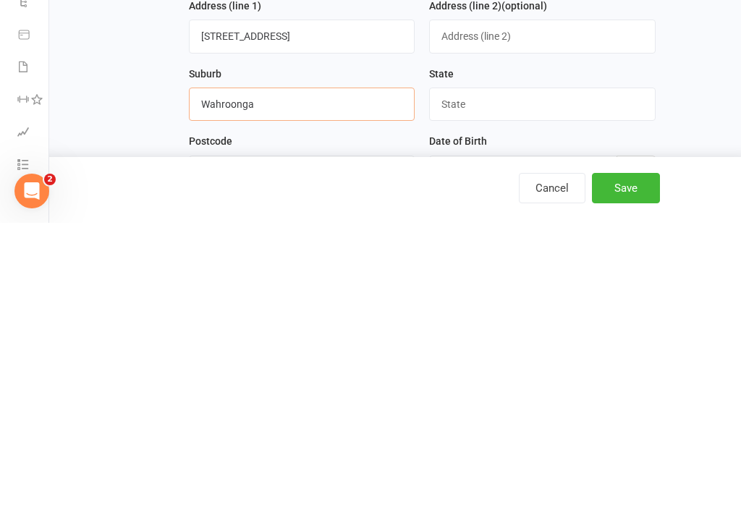
type input "Wahroonga"
click at [633, 455] on button "Save" at bounding box center [626, 470] width 68 height 30
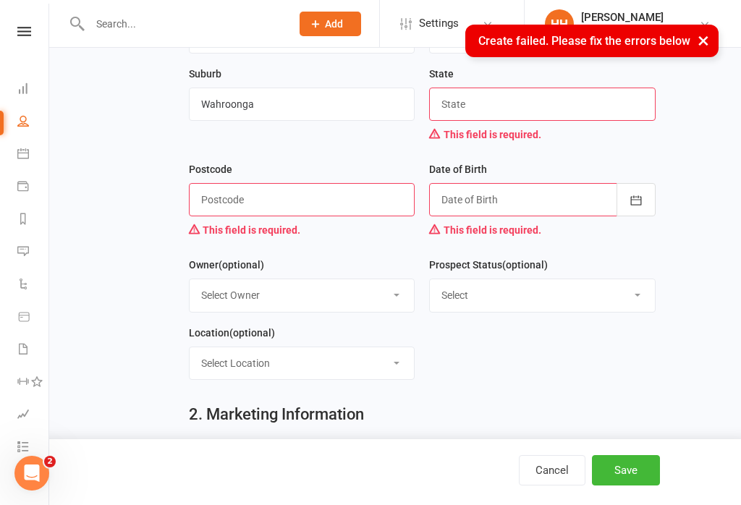
click at [557, 118] on input "text" at bounding box center [542, 104] width 226 height 33
type input "NSW"
click at [301, 197] on input "text" at bounding box center [302, 199] width 226 height 33
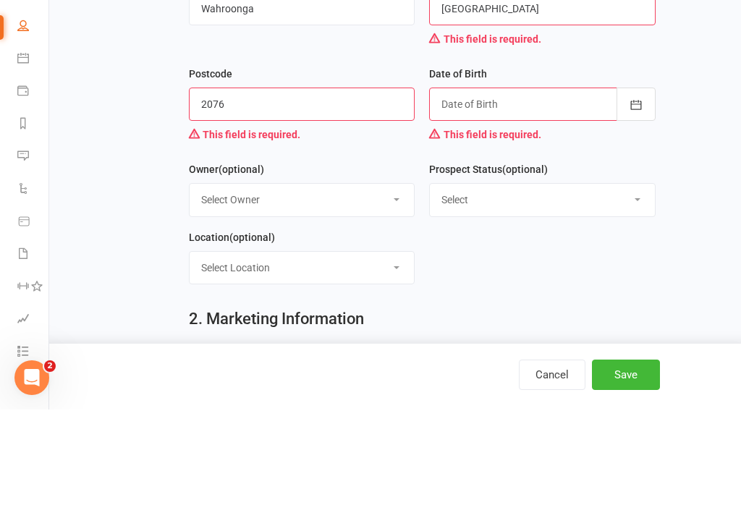
type input "2076"
click at [510, 183] on div at bounding box center [542, 199] width 226 height 33
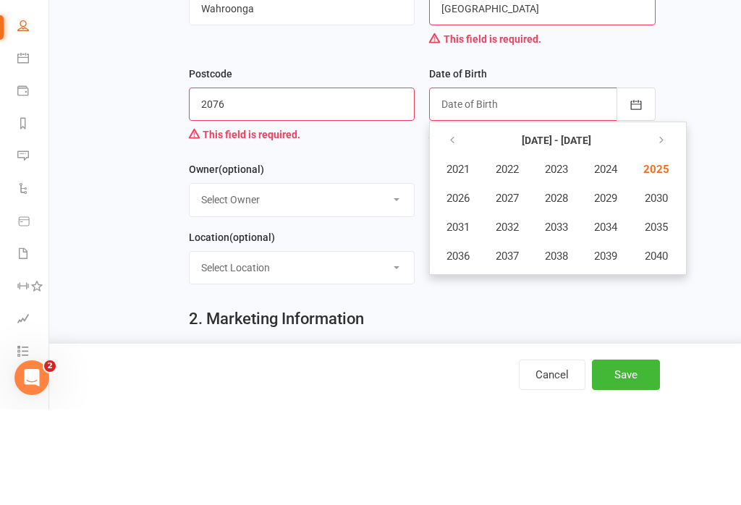
scroll to position [440, 0]
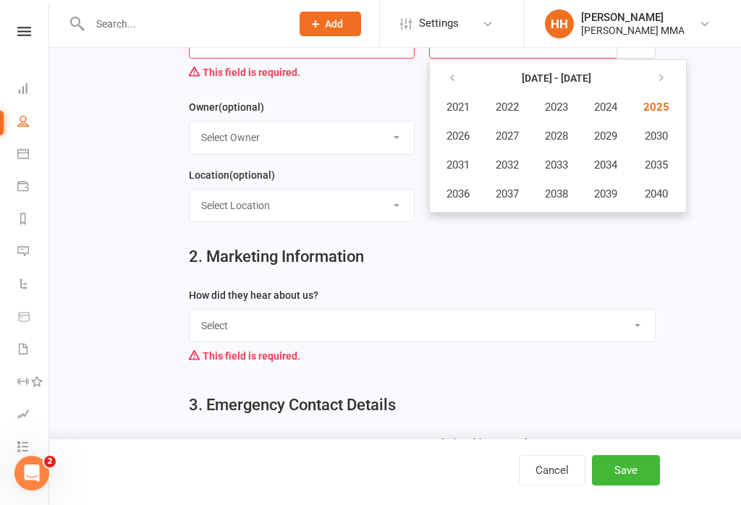
click at [454, 75] on icon "button" at bounding box center [452, 78] width 10 height 12
click at [459, 88] on button "button" at bounding box center [453, 78] width 31 height 26
click at [622, 172] on button "1994" at bounding box center [606, 164] width 48 height 27
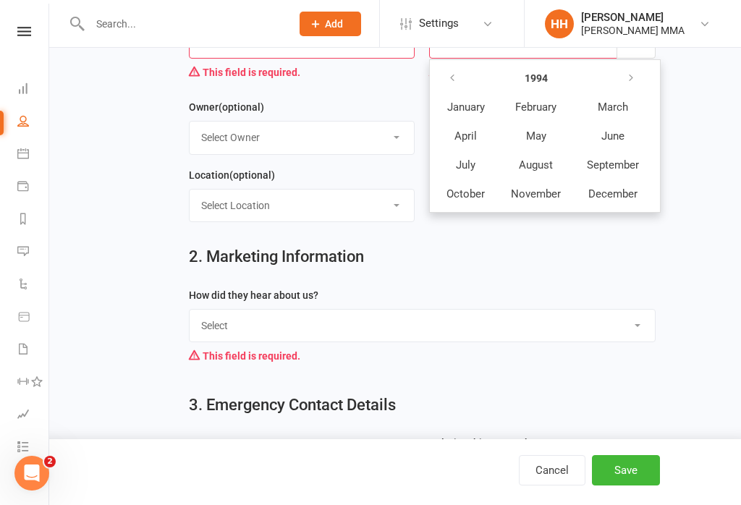
click at [481, 169] on button "July" at bounding box center [465, 164] width 63 height 27
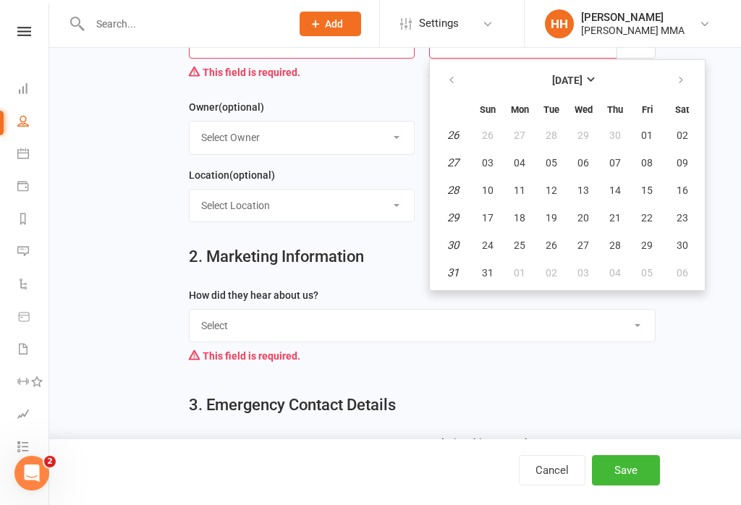
click at [645, 224] on button "22" at bounding box center [646, 218] width 30 height 26
type input "22 Jul 1994"
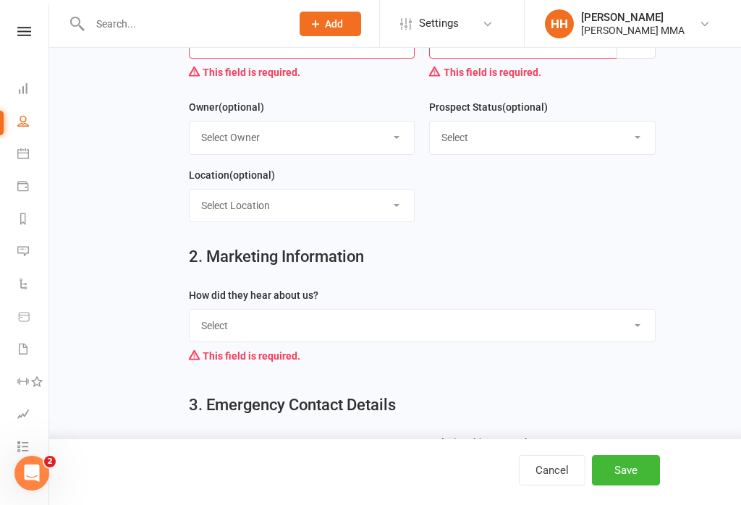
click at [399, 147] on select "Select Owner Kim Carioti Alex Carioti Holly Harpur" at bounding box center [302, 138] width 225 height 32
select select "2"
click at [615, 146] on select "Select" at bounding box center [542, 138] width 225 height 32
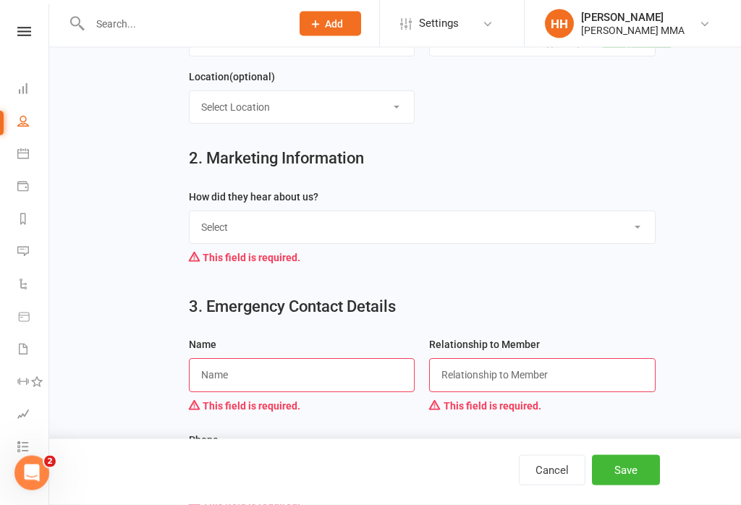
scroll to position [538, 0]
click at [590, 227] on select "Select Through A Friend Social Media Google Walk by" at bounding box center [422, 227] width 465 height 32
select select "Through A Friend"
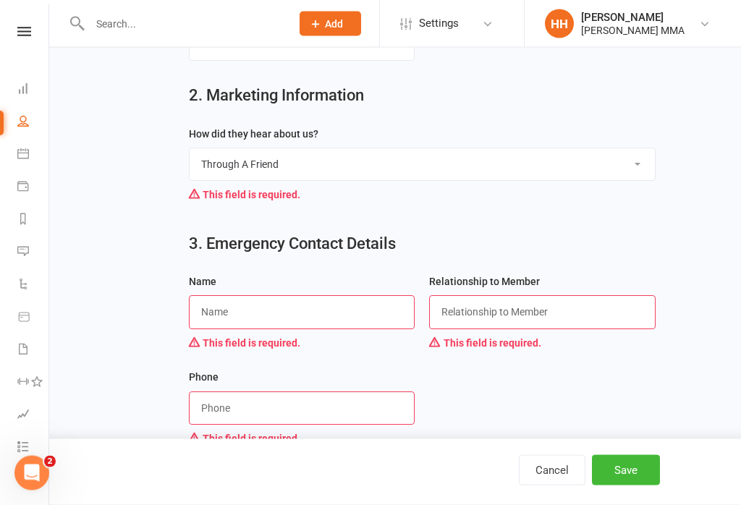
scroll to position [618, 0]
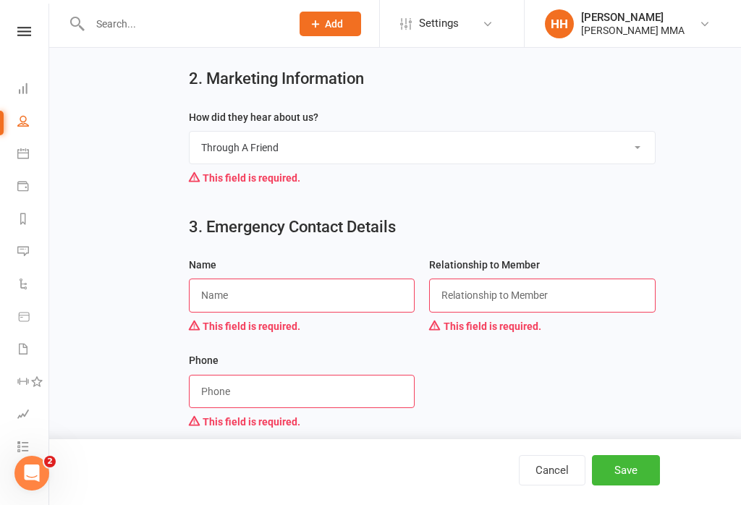
click at [353, 294] on input "text" at bounding box center [302, 294] width 226 height 33
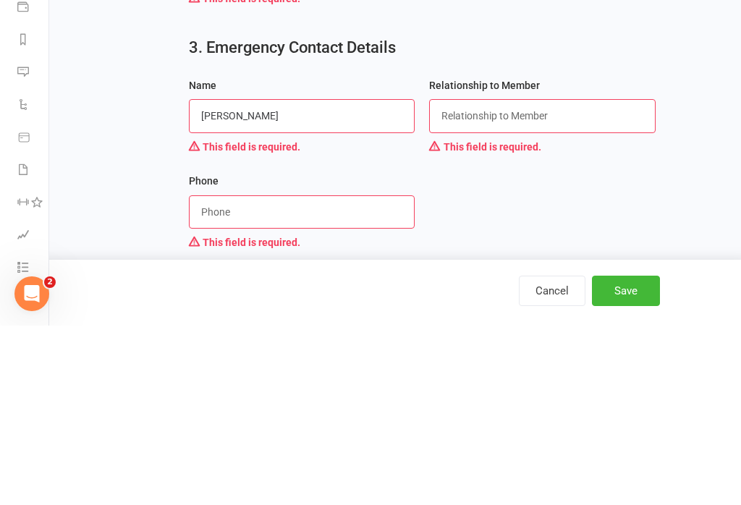
type input "Michael Reid"
click at [495, 278] on input "text" at bounding box center [542, 294] width 226 height 33
type input "Father"
click at [286, 375] on input "string" at bounding box center [302, 391] width 226 height 33
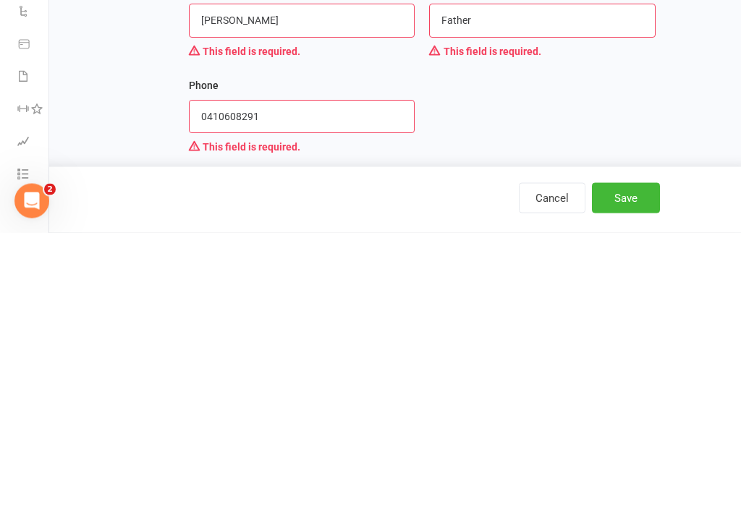
type input "0410608291"
click at [635, 455] on button "Save" at bounding box center [626, 470] width 68 height 30
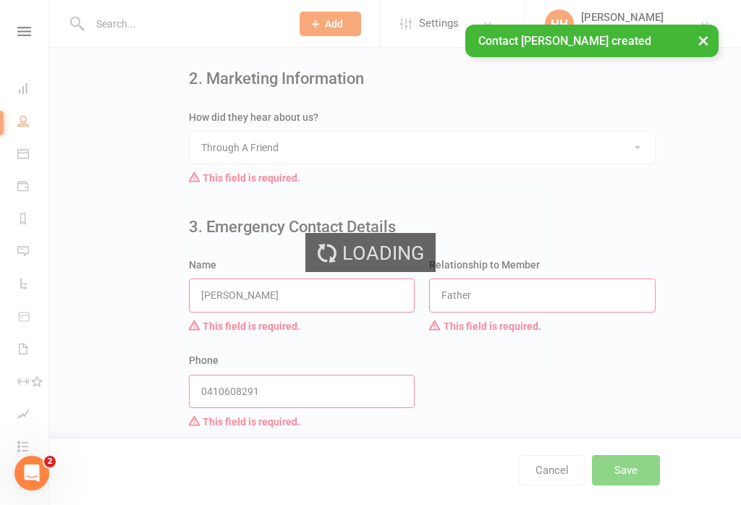
scroll to position [0, 0]
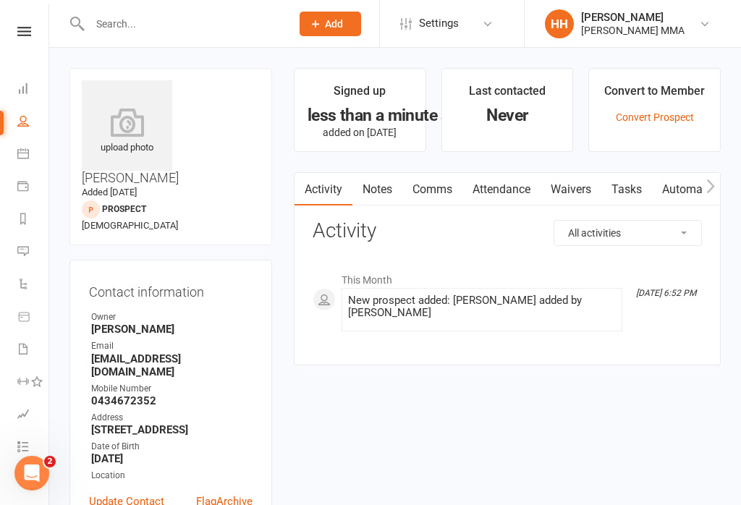
click at [185, 22] on input "text" at bounding box center [182, 24] width 195 height 20
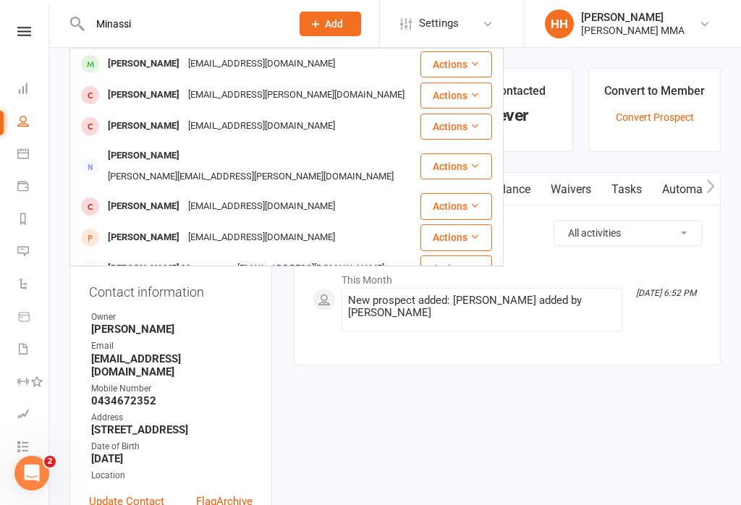
type input "Minassi"
click at [245, 59] on div "Jackminassian1111@gmail.com" at bounding box center [262, 64] width 156 height 21
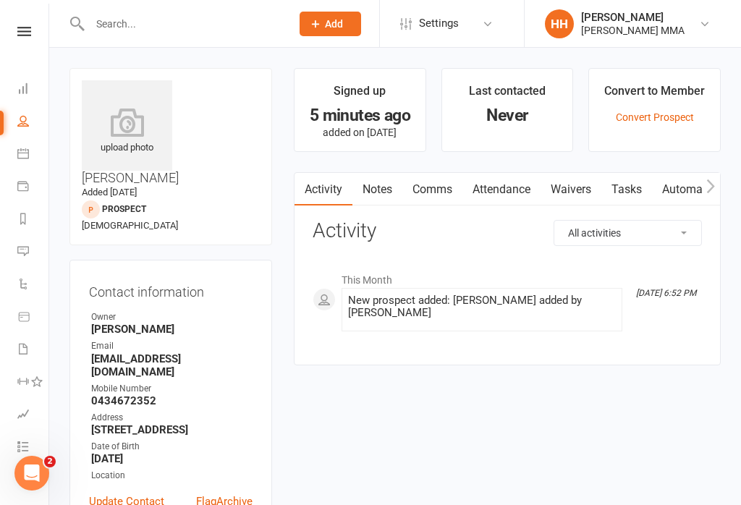
click at [354, 34] on button "Add" at bounding box center [329, 24] width 61 height 25
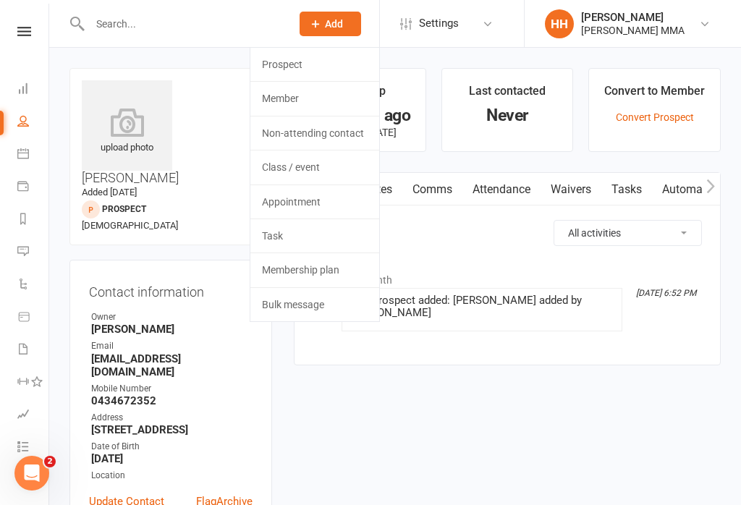
click at [326, 67] on link "Prospect" at bounding box center [314, 64] width 129 height 33
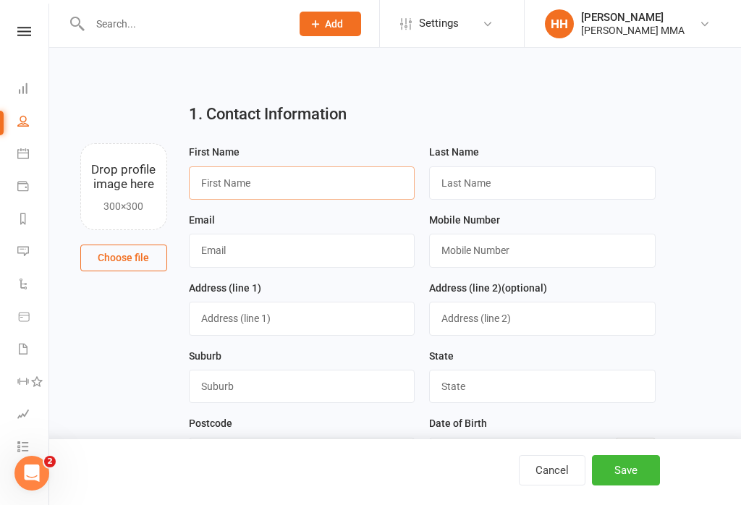
click at [325, 185] on input "text" at bounding box center [302, 182] width 226 height 33
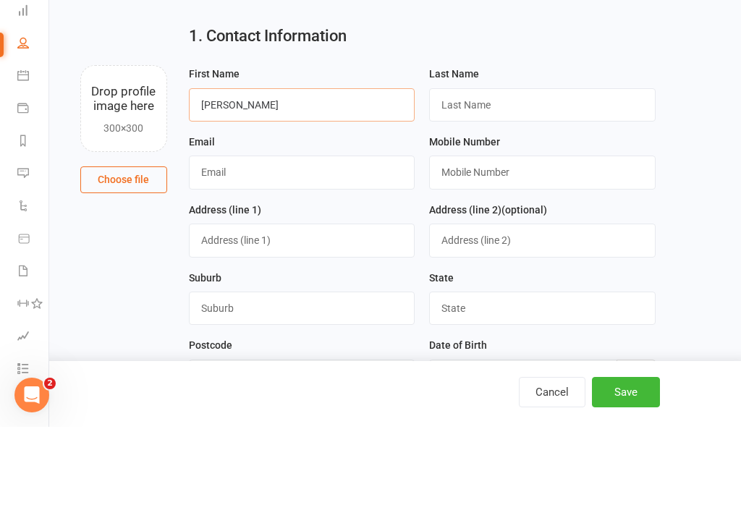
type input "Samson"
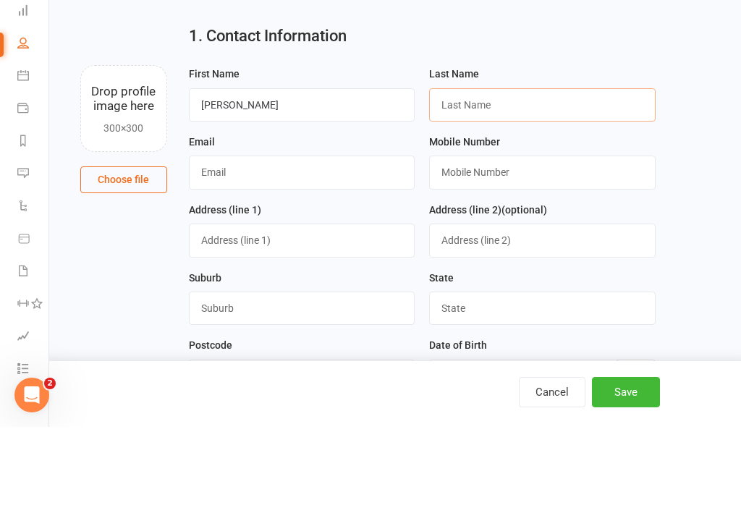
click at [553, 166] on input "text" at bounding box center [542, 182] width 226 height 33
type input "Lu"
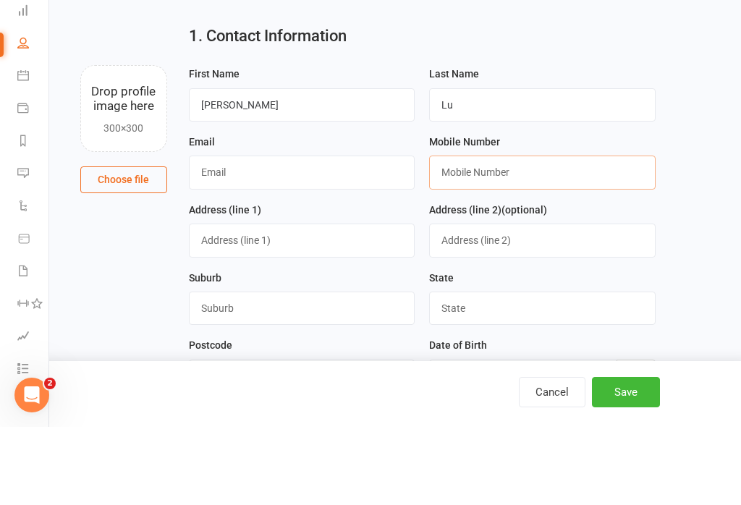
click at [501, 234] on input "text" at bounding box center [542, 250] width 226 height 33
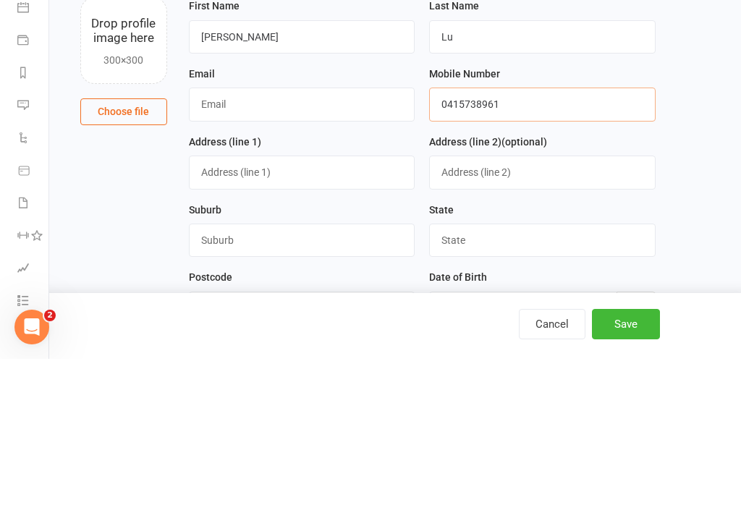
type input "0415738961"
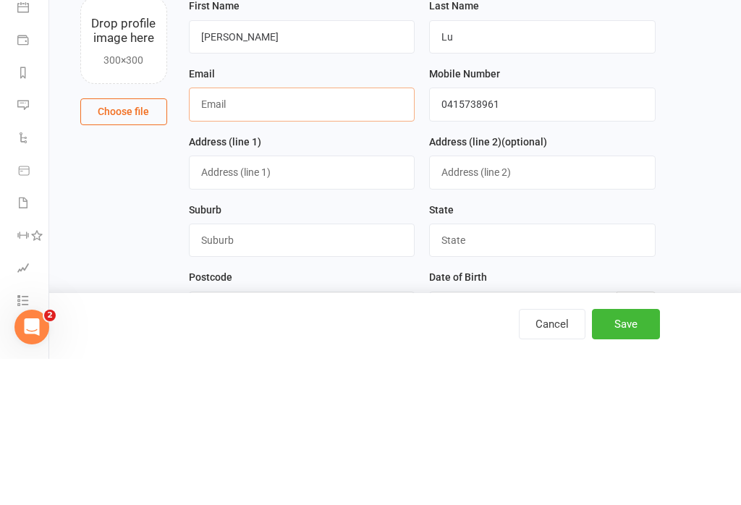
click at [339, 234] on input "text" at bounding box center [302, 250] width 226 height 33
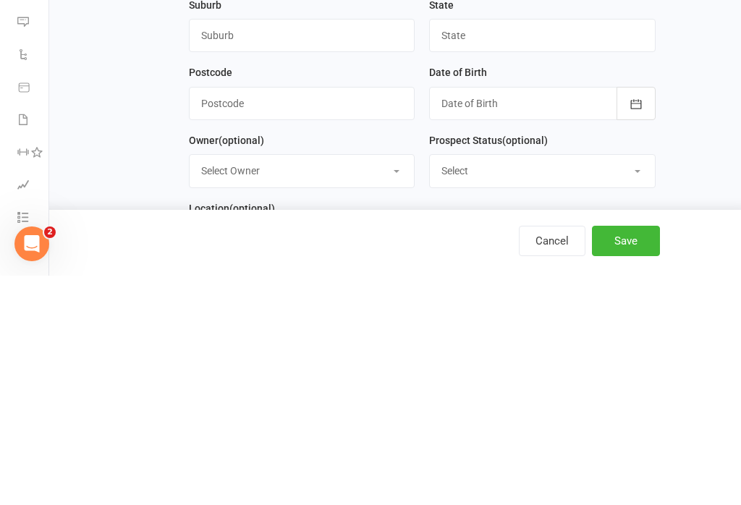
scroll to position [124, 0]
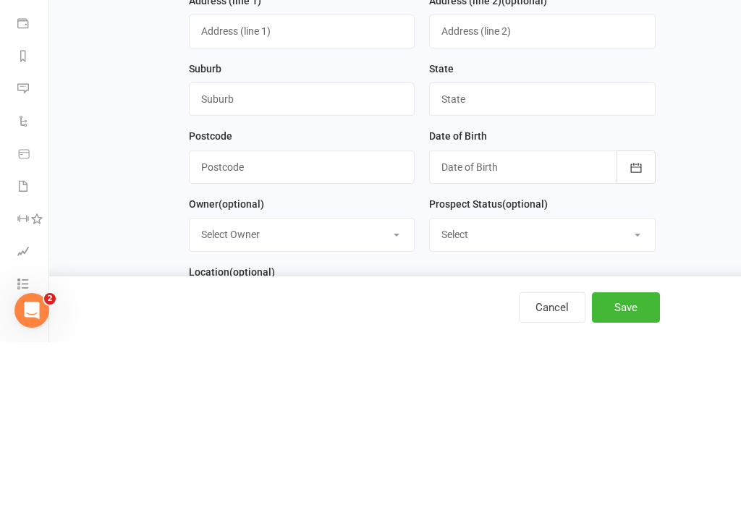
type input "Sam.inc@msn.com"
click at [635, 323] on icon "button" at bounding box center [636, 330] width 14 height 14
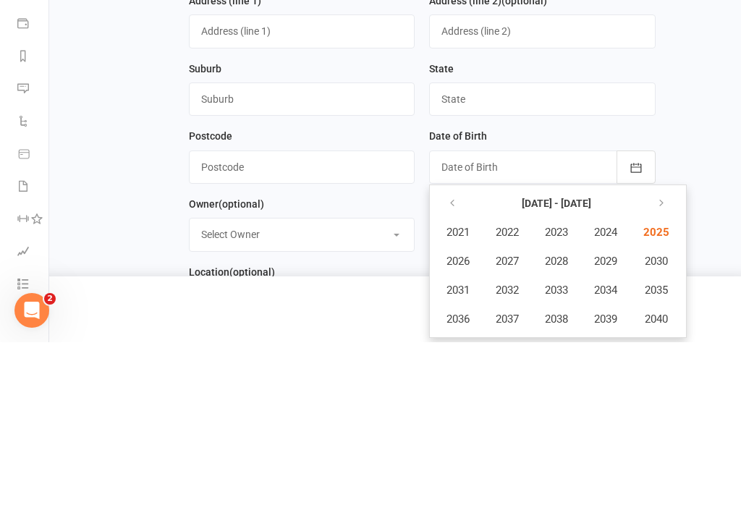
scroll to position [390, 0]
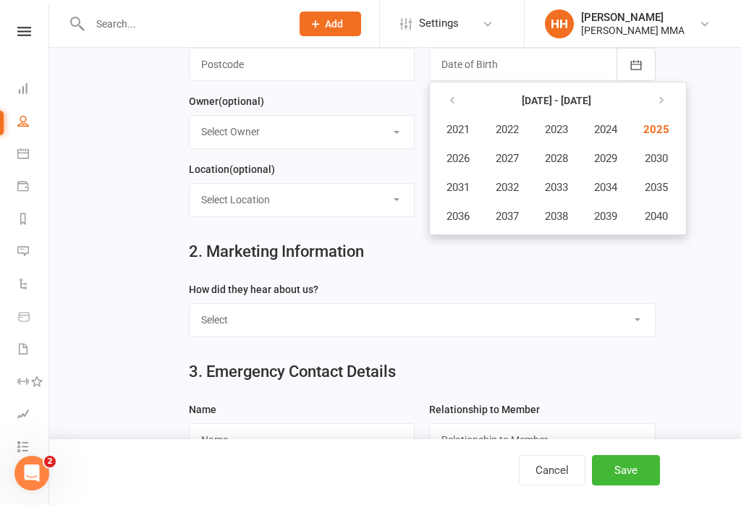
click at [451, 102] on icon "button" at bounding box center [452, 101] width 10 height 12
click at [450, 106] on icon "button" at bounding box center [452, 101] width 10 height 12
click at [453, 109] on button "button" at bounding box center [453, 101] width 31 height 26
click at [455, 103] on icon "button" at bounding box center [452, 101] width 10 height 12
click at [675, 97] on button "button" at bounding box center [659, 101] width 31 height 26
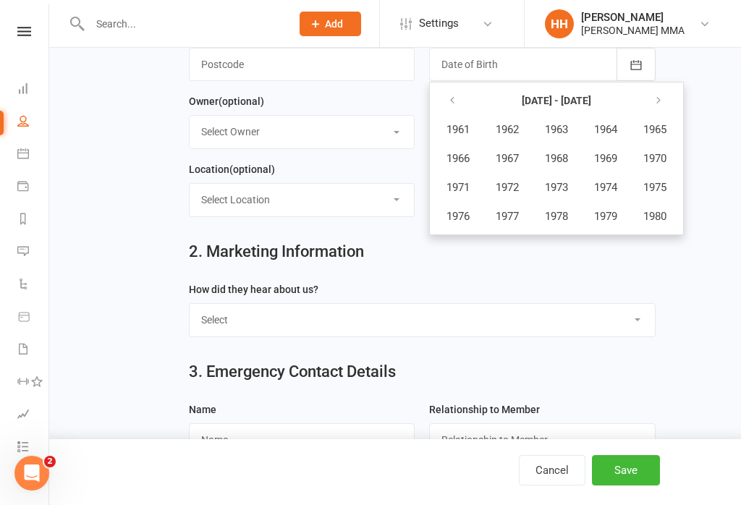
click at [671, 101] on button "button" at bounding box center [659, 101] width 31 height 26
click at [459, 159] on span "1986" at bounding box center [457, 158] width 23 height 13
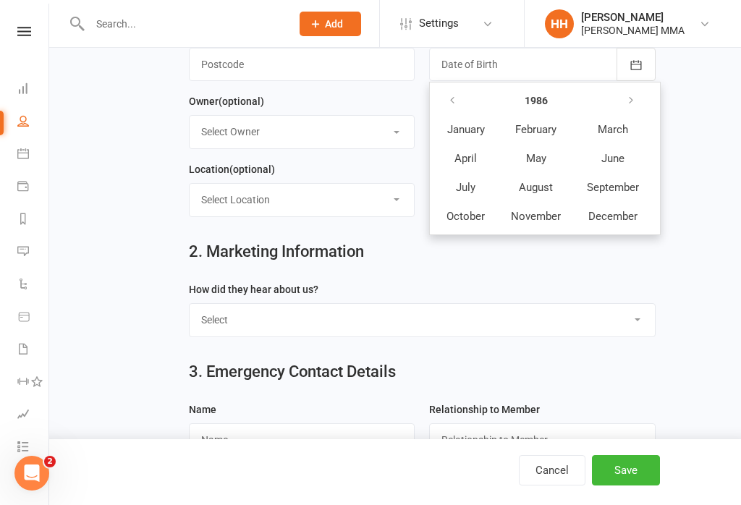
click at [476, 159] on span "April" at bounding box center [465, 158] width 22 height 13
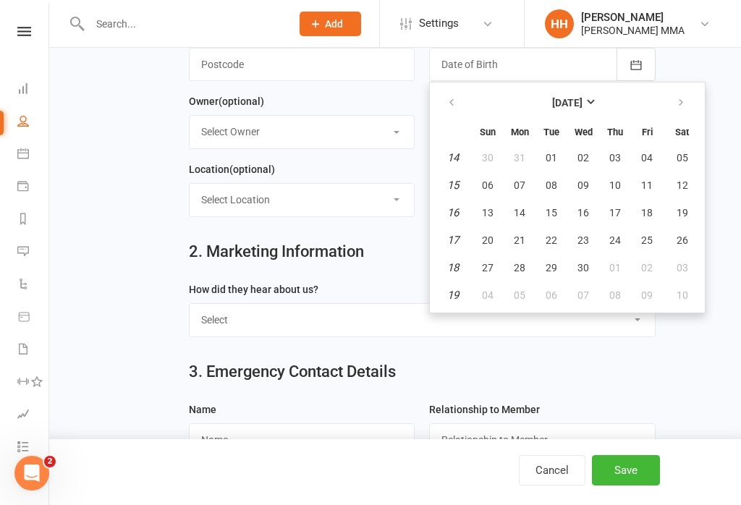
click at [648, 185] on span "11" at bounding box center [647, 185] width 12 height 12
type input "11 Apr 1986"
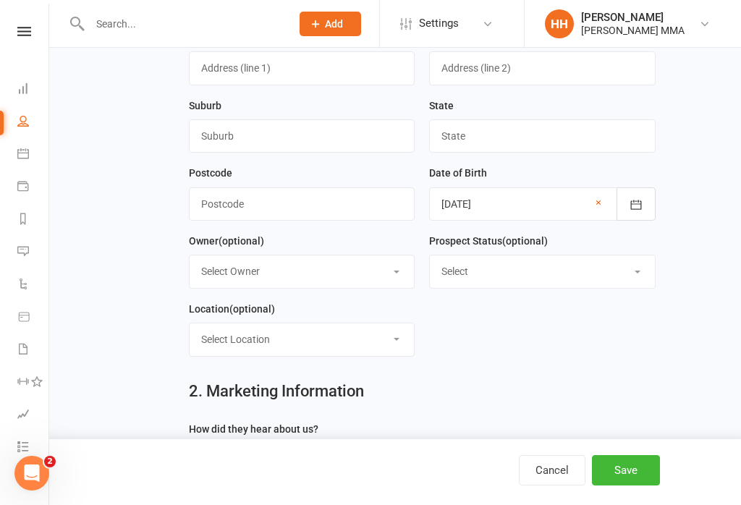
scroll to position [250, 0]
click at [313, 203] on input "text" at bounding box center [302, 204] width 226 height 33
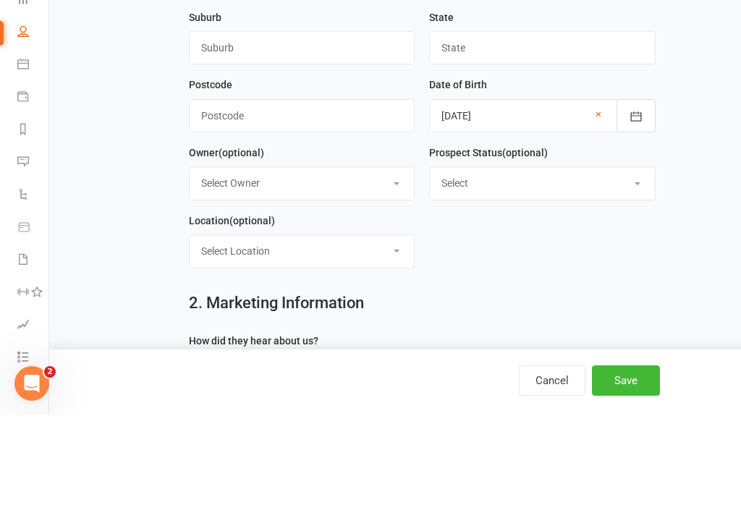
click at [708, 166] on main "1. Contact Information Drop profile image here 300×300 Choose file First Name S…" at bounding box center [394, 191] width 651 height 699
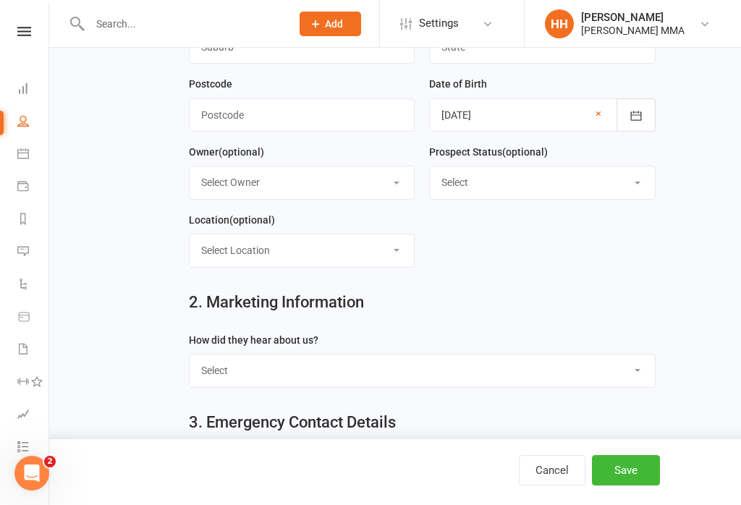
click at [633, 485] on button "Save" at bounding box center [626, 470] width 68 height 30
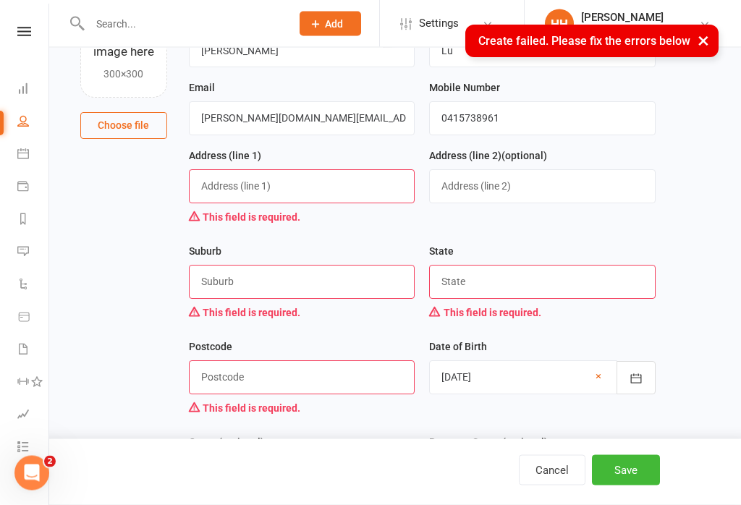
scroll to position [130, 0]
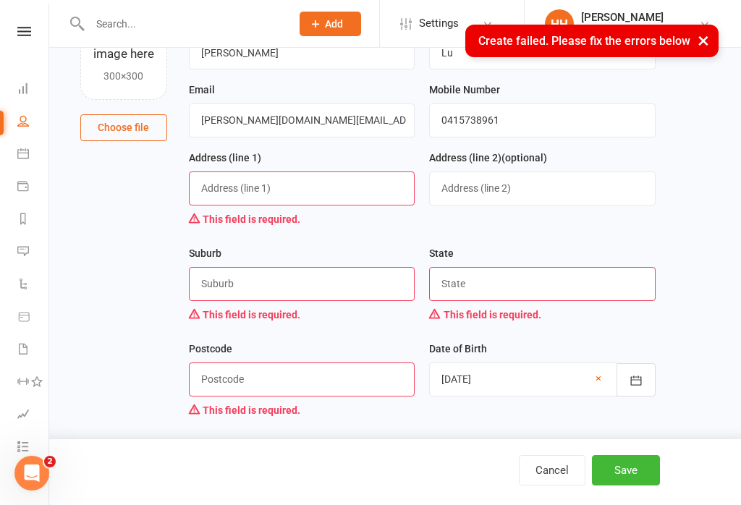
click at [302, 190] on input "text" at bounding box center [302, 187] width 226 height 33
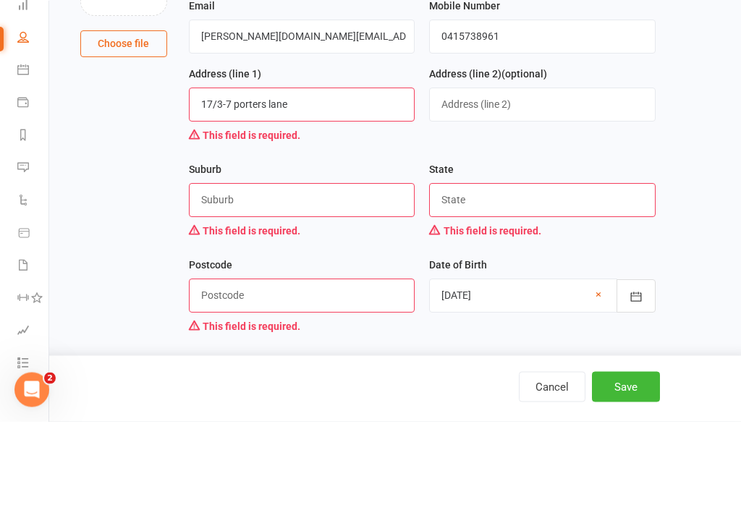
type input "17/3-7 porters lane"
click at [337, 267] on input "text" at bounding box center [302, 283] width 226 height 33
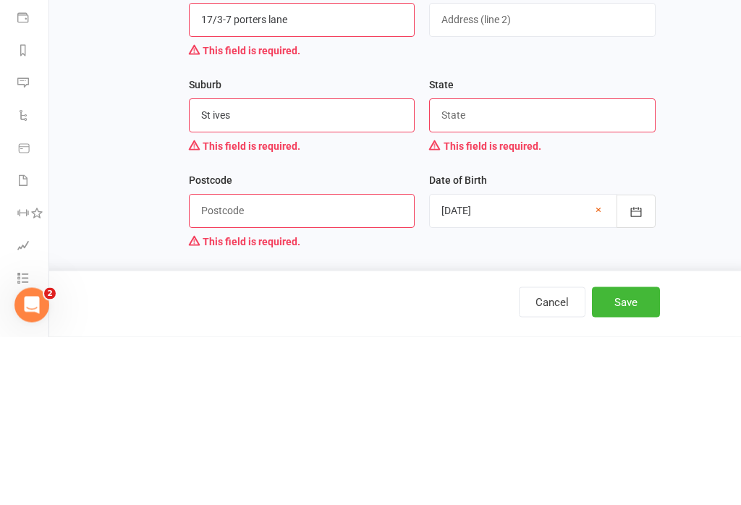
type input "St ives"
click at [593, 267] on input "text" at bounding box center [542, 283] width 226 height 33
type input "Nsw"
click at [354, 362] on input "text" at bounding box center [302, 378] width 226 height 33
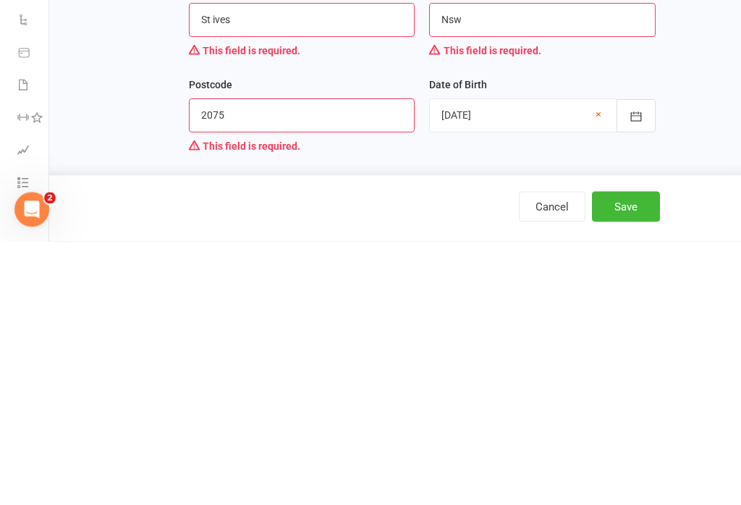
type input "2075"
click at [639, 455] on button "Save" at bounding box center [626, 470] width 68 height 30
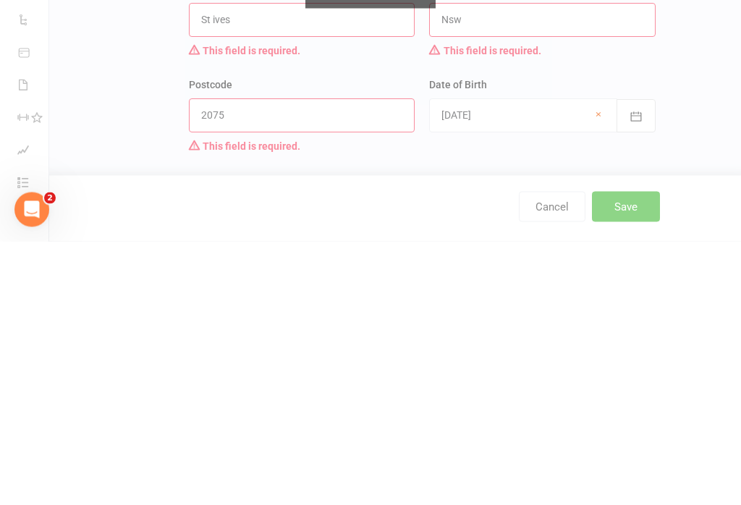
scroll to position [394, 0]
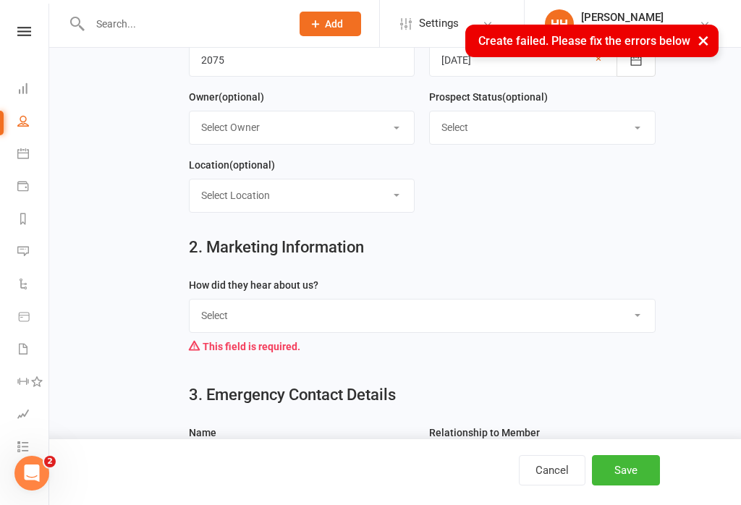
click at [441, 312] on select "Select Through A Friend Social Media Google Walk by" at bounding box center [422, 315] width 465 height 32
select select "Social Media"
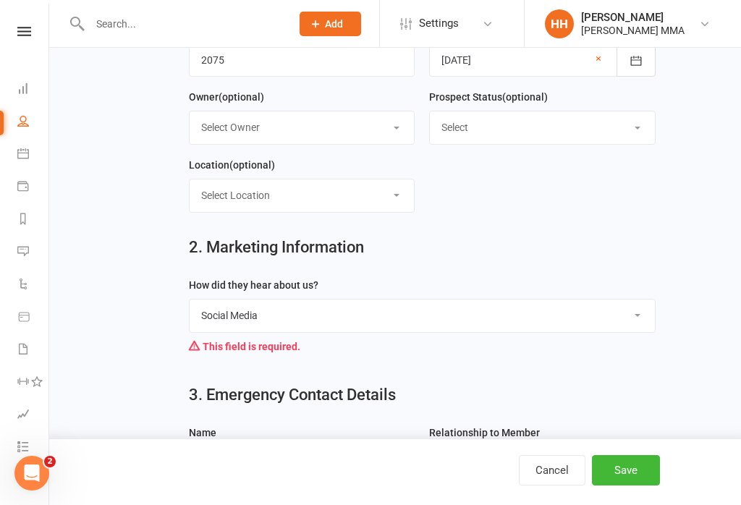
click at [634, 485] on button "Save" at bounding box center [626, 470] width 68 height 30
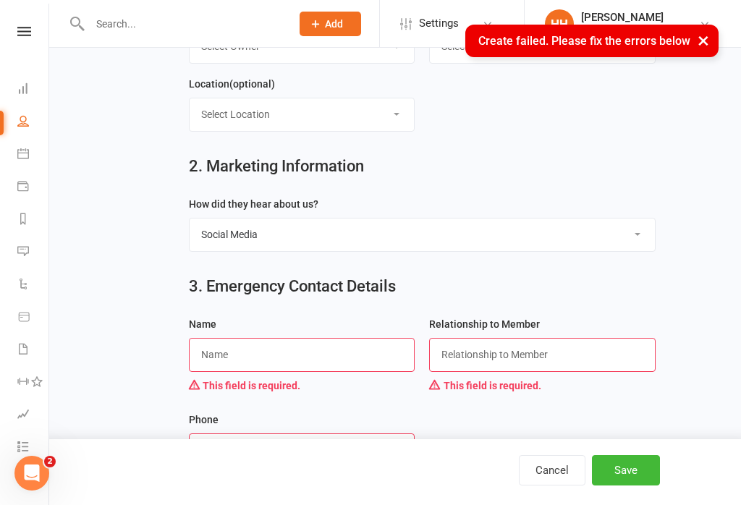
scroll to position [535, 0]
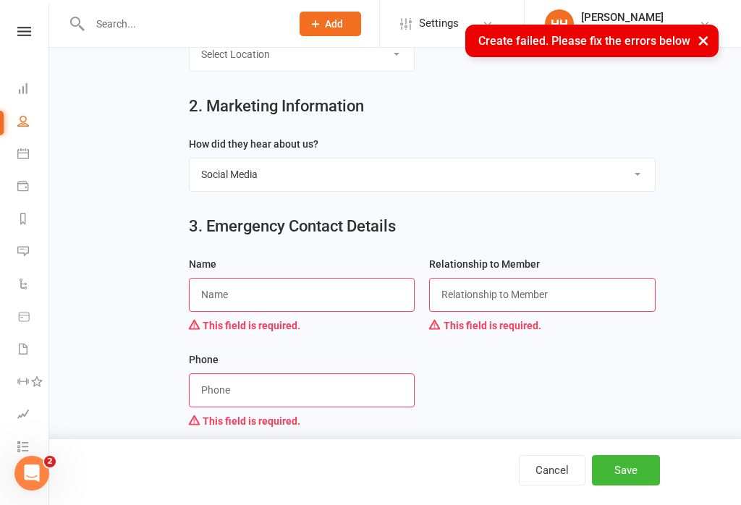
click at [231, 302] on input "text" at bounding box center [302, 294] width 226 height 33
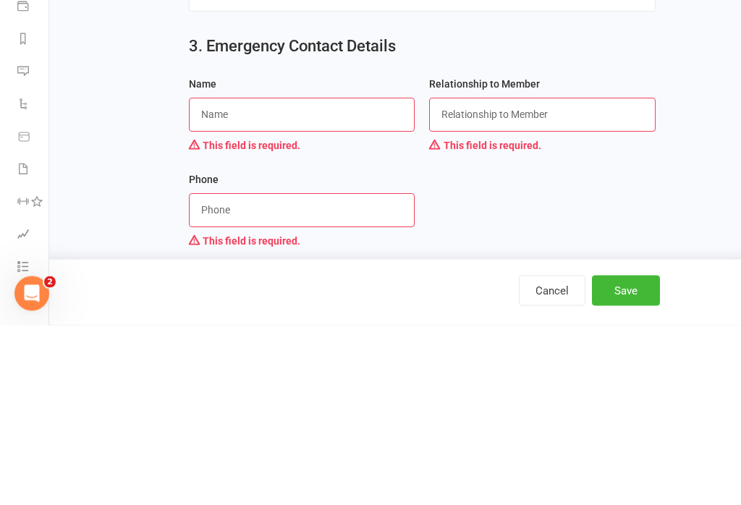
click at [331, 278] on input "text" at bounding box center [302, 294] width 226 height 33
type input "Nina liu"
click at [575, 278] on input "text" at bounding box center [542, 294] width 226 height 33
type input "Wife"
click at [299, 373] on input "string" at bounding box center [302, 389] width 226 height 33
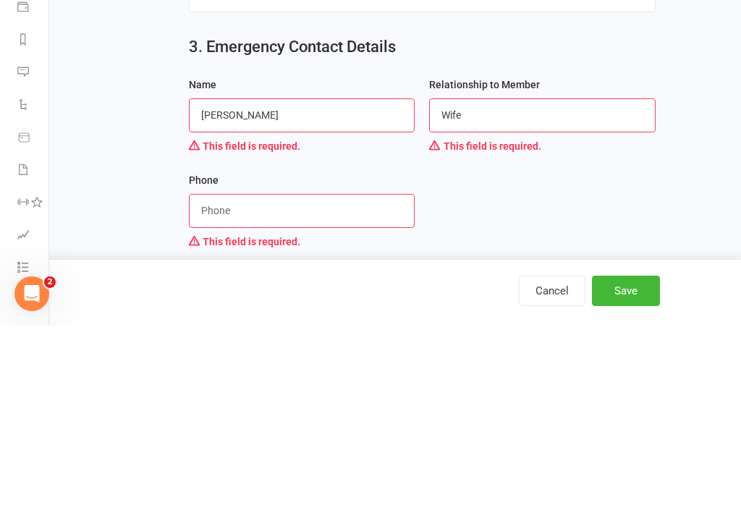
scroll to position [537, 0]
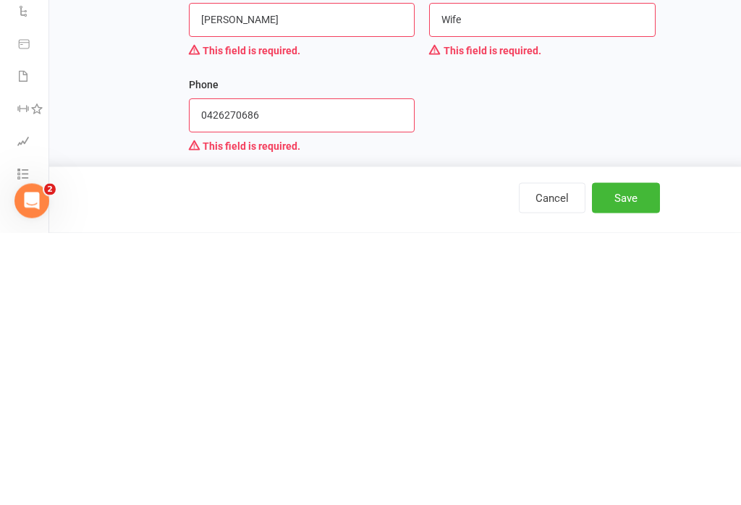
type input "0426270686"
click at [645, 455] on button "Save" at bounding box center [626, 470] width 68 height 30
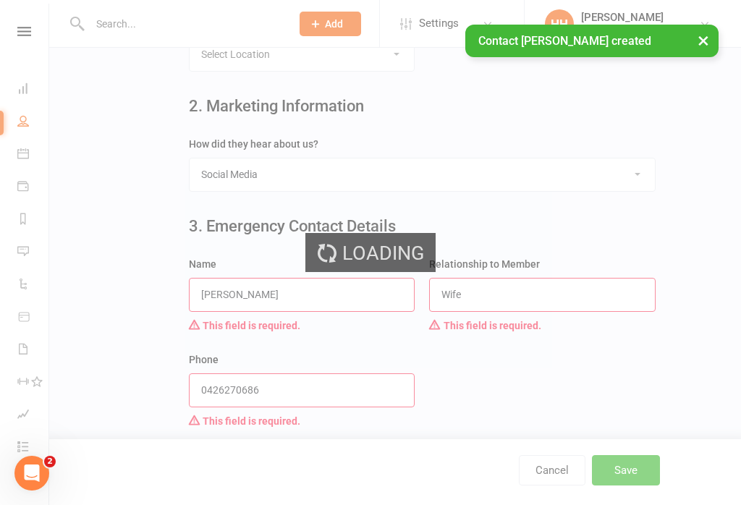
scroll to position [0, 0]
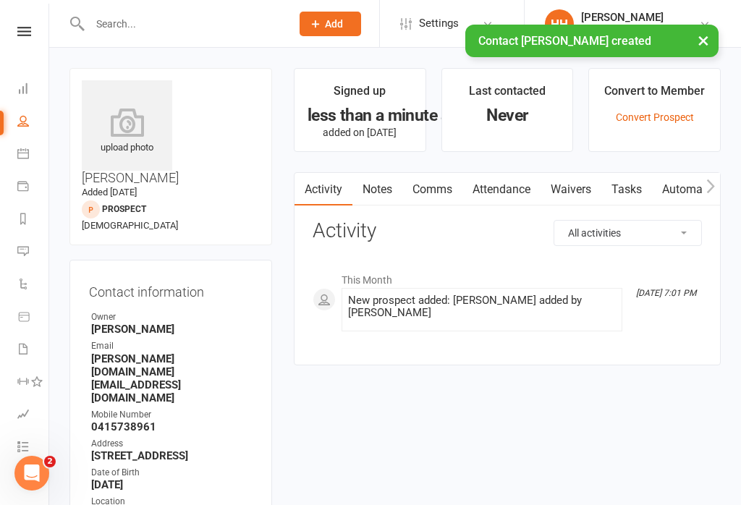
click at [592, 191] on link "Waivers" at bounding box center [570, 189] width 61 height 33
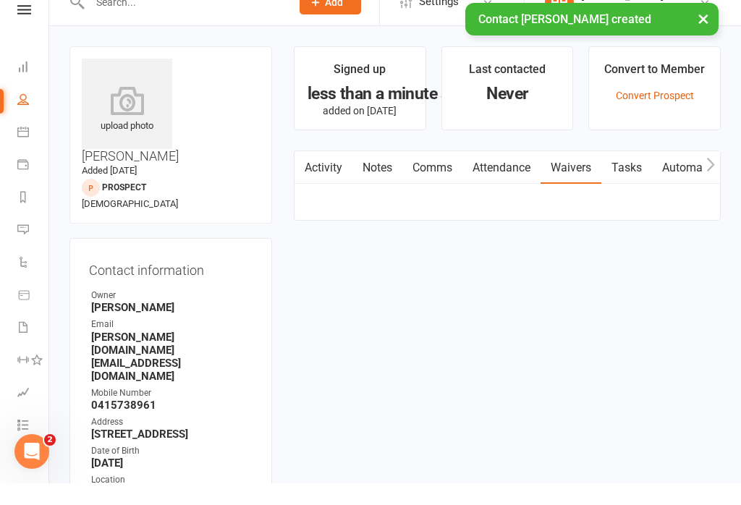
scroll to position [22, 0]
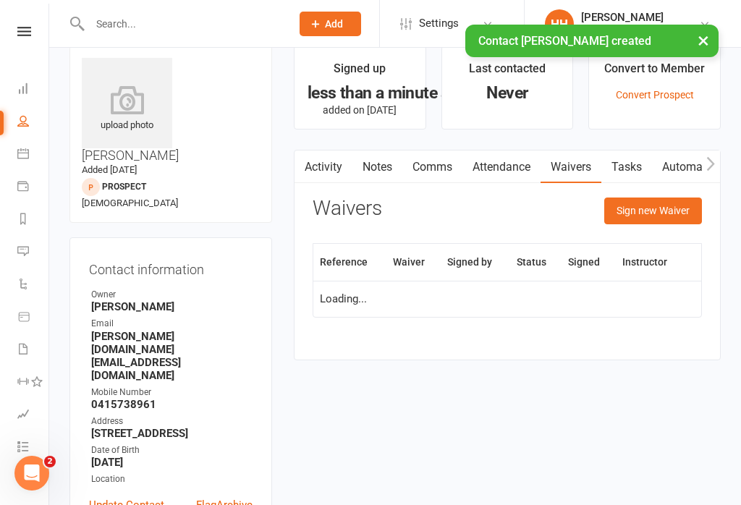
click at [645, 205] on button "Sign new Waiver" at bounding box center [653, 210] width 98 height 26
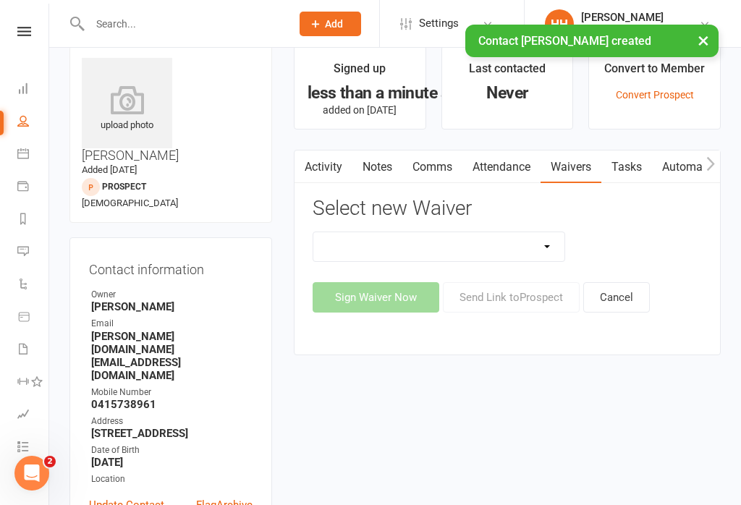
click at [532, 251] on select "Do not use - MEMBER GENERAL WAIVER Do not use - MEMBERSHIP SIGN UP Do not use -…" at bounding box center [438, 246] width 251 height 29
select select "10455"
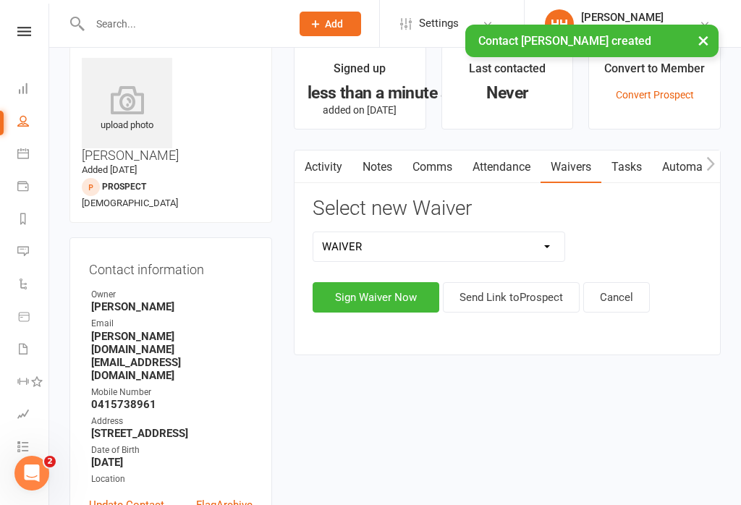
click at [390, 302] on button "Sign Waiver Now" at bounding box center [375, 297] width 127 height 30
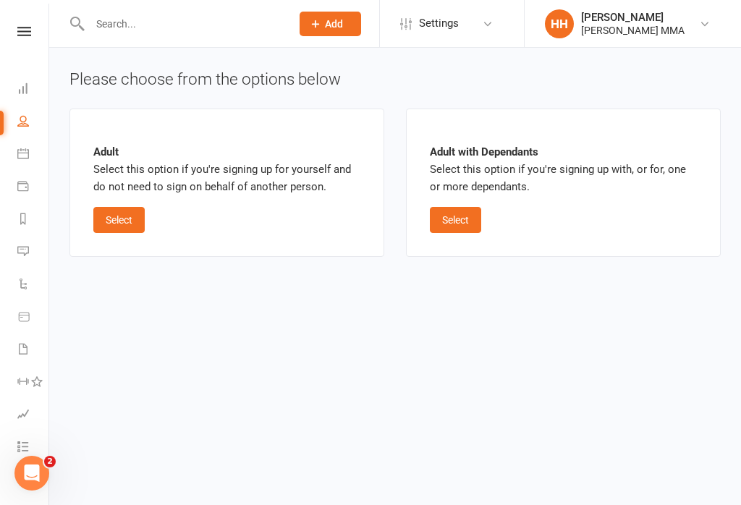
click at [124, 215] on button "Select" at bounding box center [118, 220] width 51 height 26
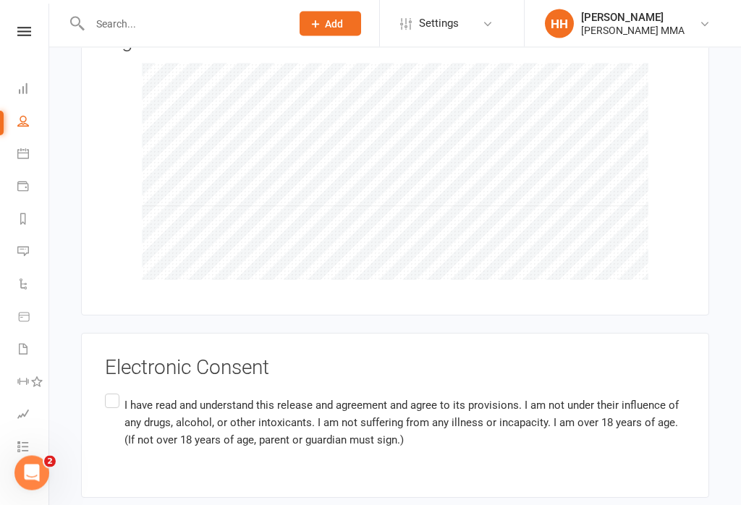
scroll to position [1352, 0]
click at [117, 390] on label "I have read and understand this release and agreement and agree to its provisio…" at bounding box center [395, 421] width 580 height 63
click at [114, 390] on input "I have read and understand this release and agreement and agree to its provisio…" at bounding box center [109, 390] width 9 height 0
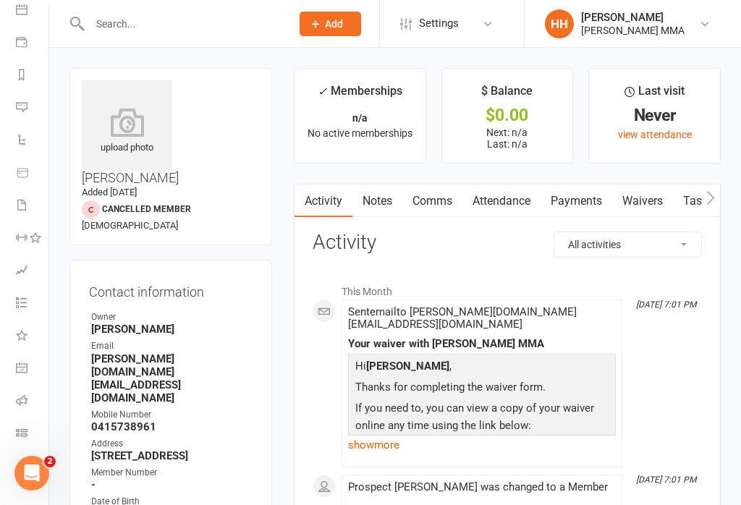
scroll to position [144, 1]
click at [24, 445] on link "Class check-in" at bounding box center [32, 434] width 33 height 33
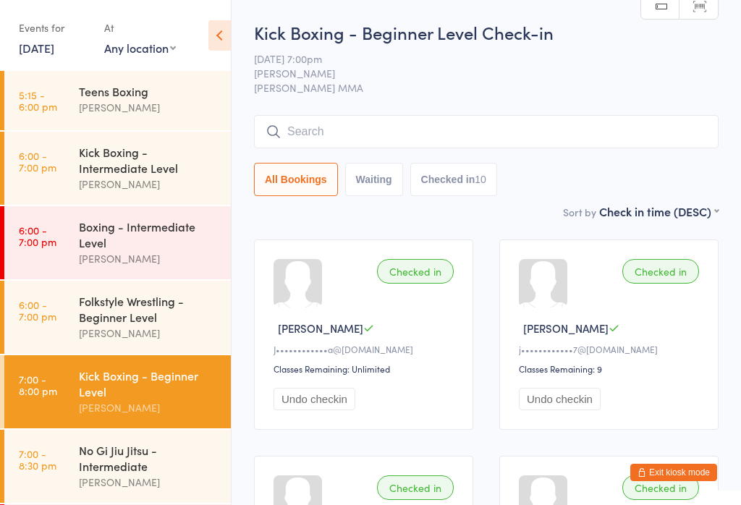
click at [129, 278] on div "Boxing - Intermediate Level [PERSON_NAME]" at bounding box center [155, 242] width 152 height 73
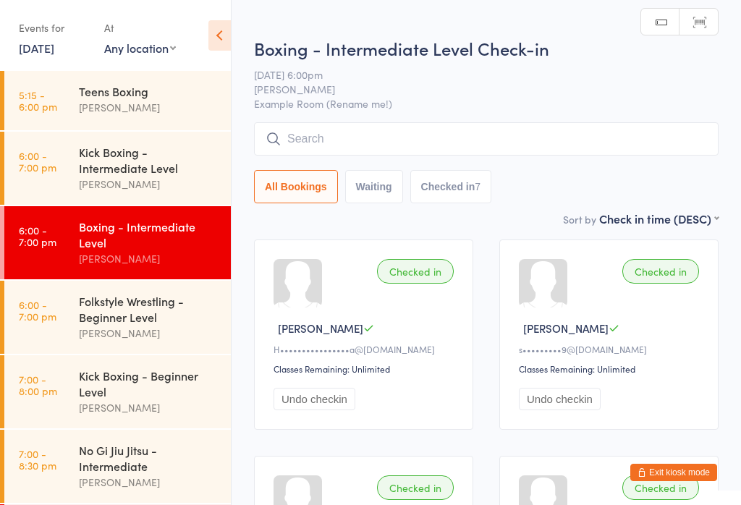
click at [165, 163] on div "Kick Boxing - Intermediate Level" at bounding box center [149, 160] width 140 height 32
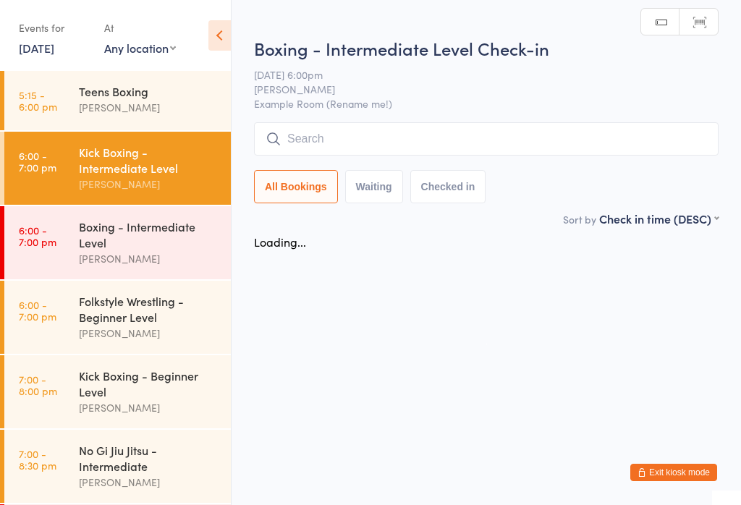
click at [166, 226] on div "Boxing - Intermediate Level" at bounding box center [149, 234] width 140 height 32
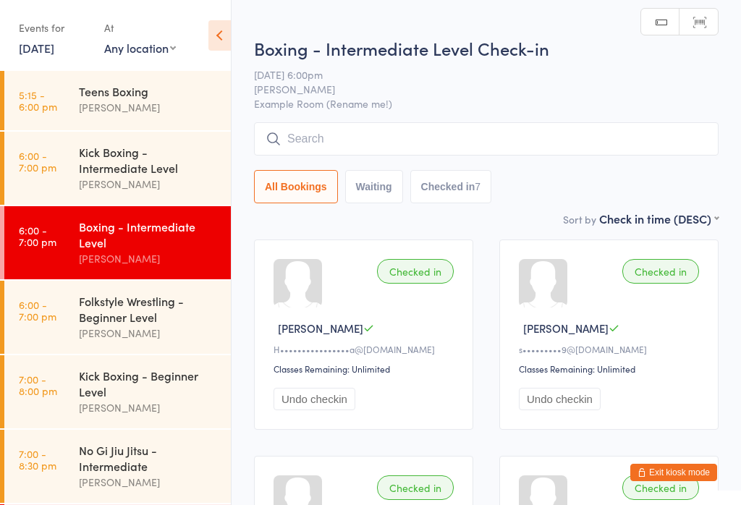
click at [535, 164] on div "All Bookings Waiting Checked in 7" at bounding box center [486, 162] width 464 height 81
click at [646, 137] on input "search" at bounding box center [486, 138] width 464 height 33
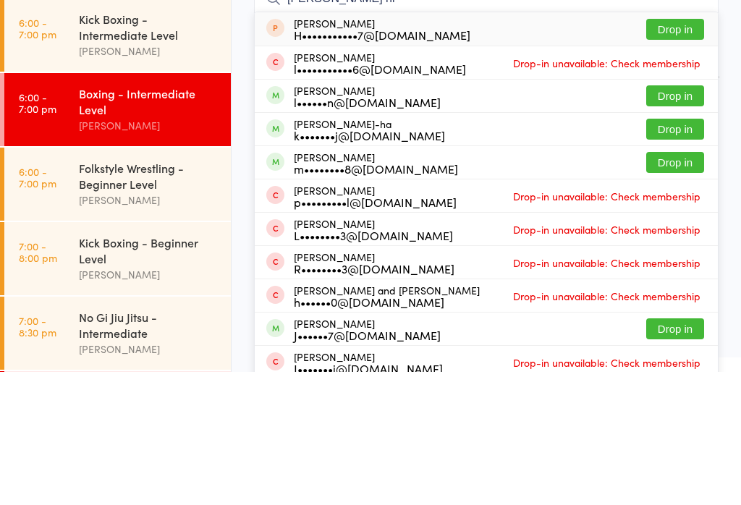
type input "[PERSON_NAME] ni"
click at [681, 252] on button "Drop in" at bounding box center [675, 262] width 58 height 21
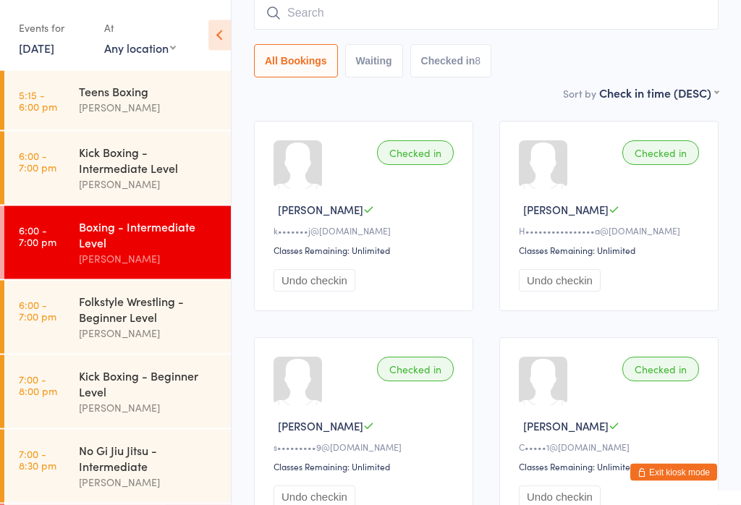
scroll to position [113, 0]
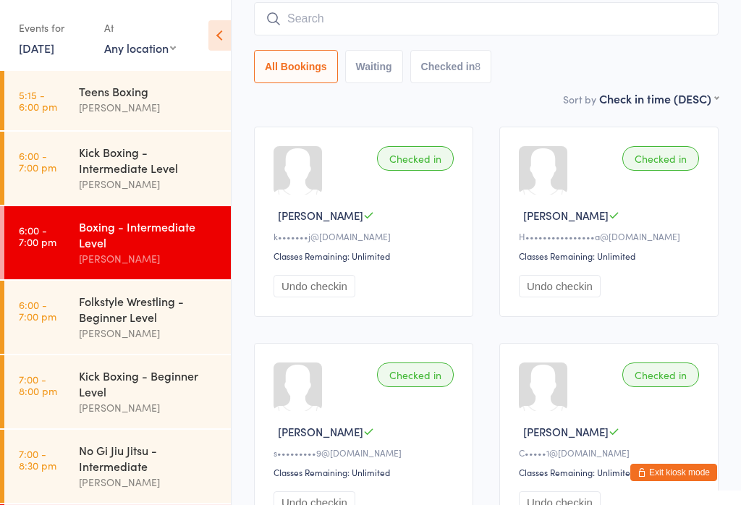
click at [555, 7] on input "search" at bounding box center [486, 18] width 464 height 33
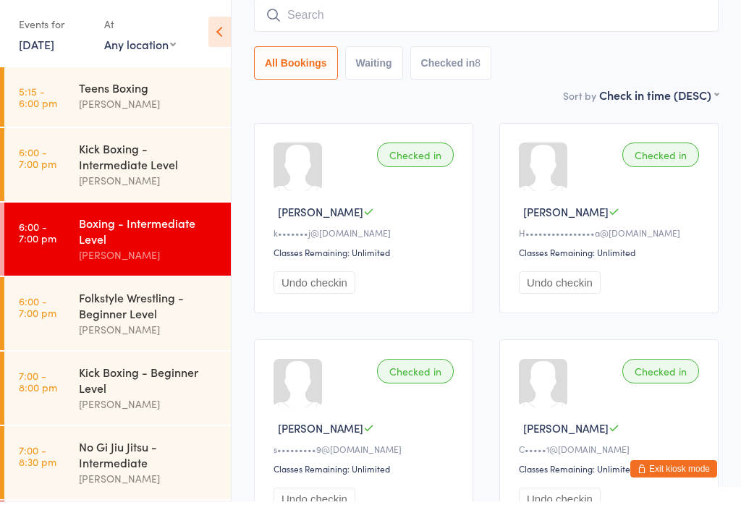
click at [173, 93] on div "Teens Boxing" at bounding box center [149, 91] width 140 height 16
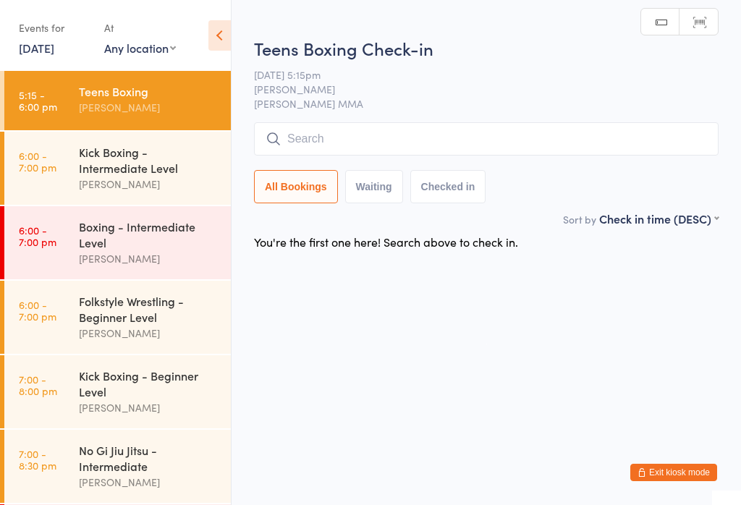
click at [487, 135] on input "search" at bounding box center [486, 138] width 464 height 33
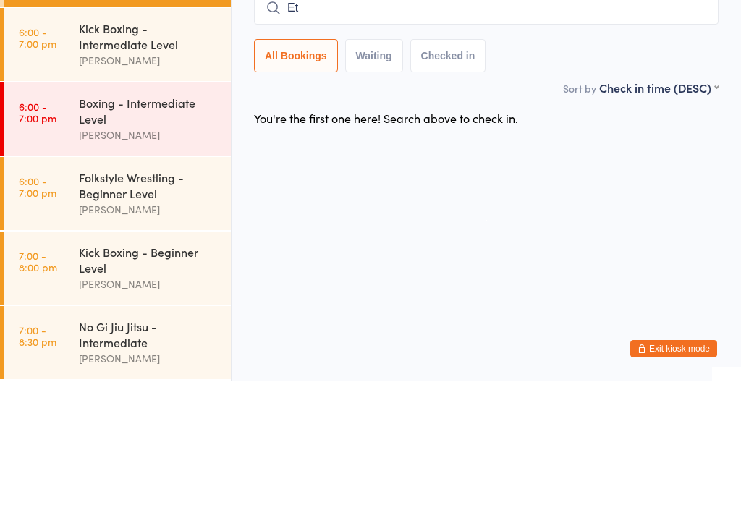
type input "E"
type input "Q"
type input "[PERSON_NAME]"
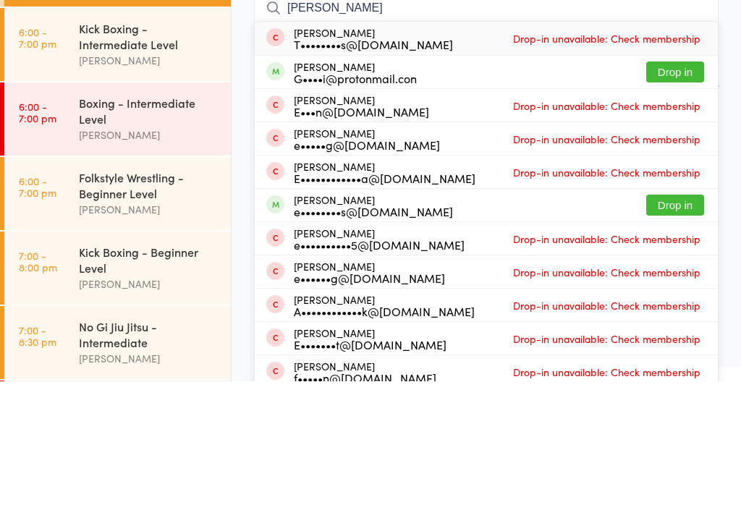
click at [31, 150] on time "6:00 - 7:00 pm" at bounding box center [38, 161] width 38 height 23
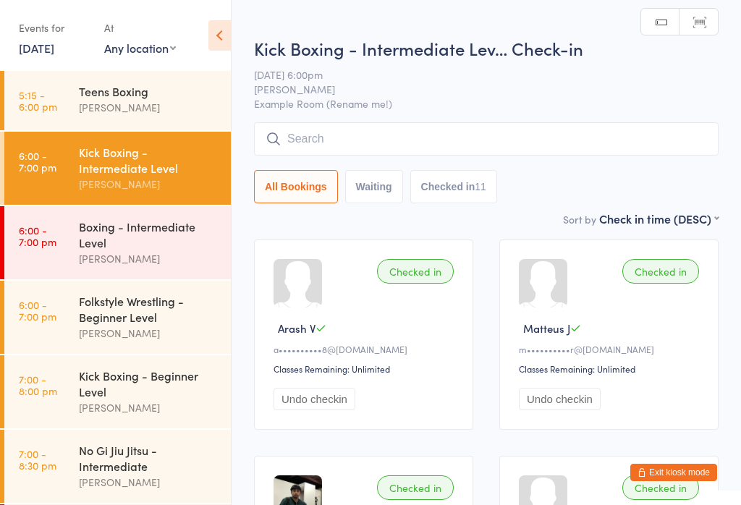
click at [481, 124] on input "search" at bounding box center [486, 138] width 464 height 33
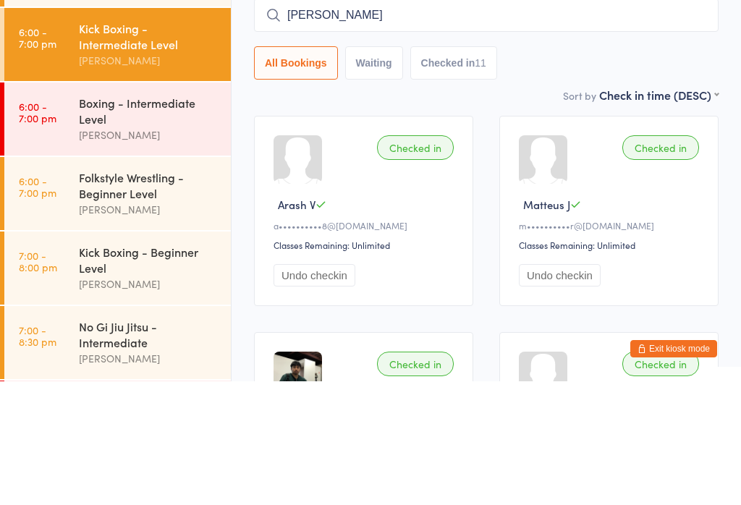
type input "[PERSON_NAME]"
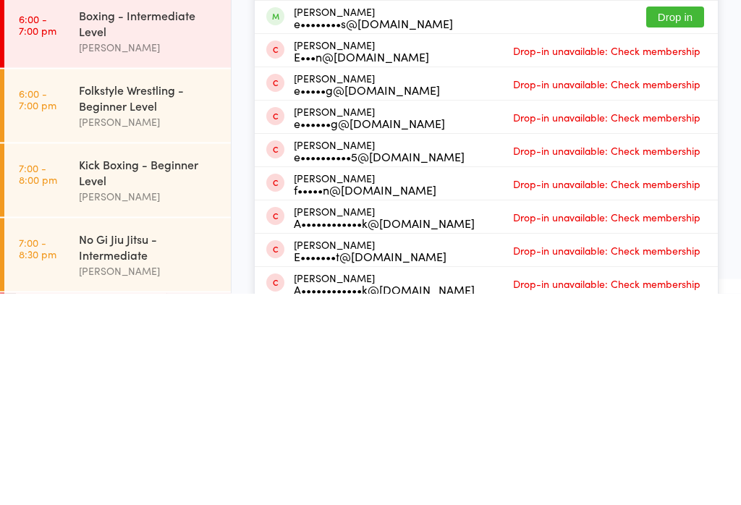
click at [78, 355] on link "7:00 - 8:00 pm Kick Boxing - Beginner Level [PERSON_NAME]" at bounding box center [117, 391] width 226 height 73
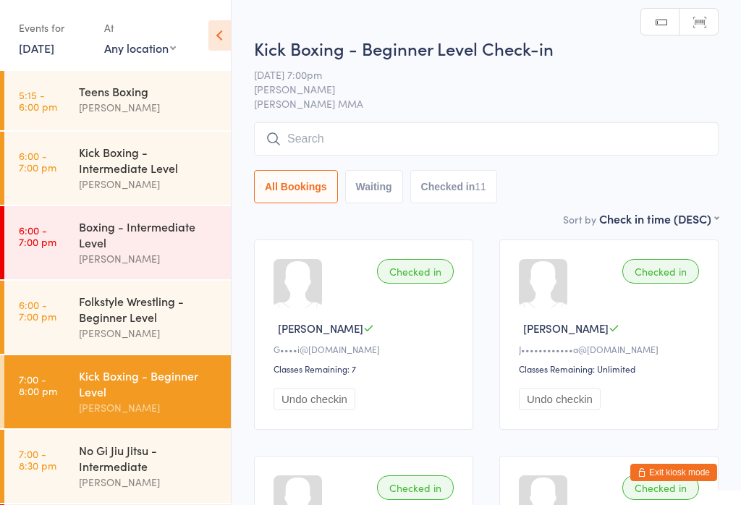
click at [629, 151] on input "search" at bounding box center [486, 138] width 464 height 33
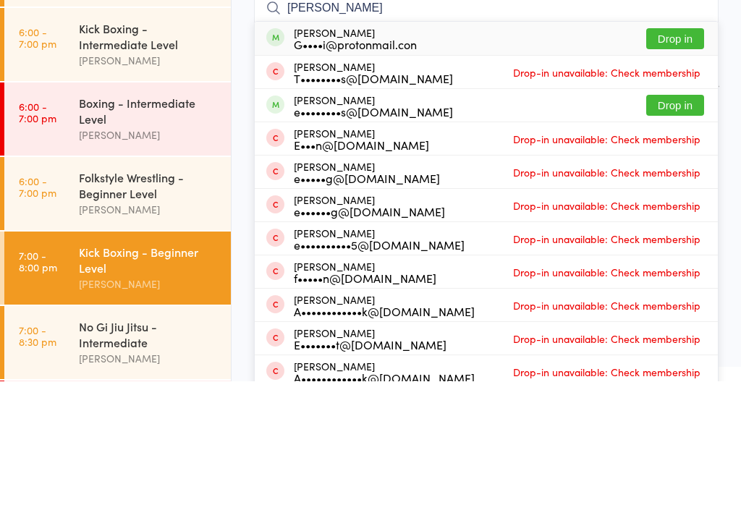
type input "[PERSON_NAME]"
click at [695, 152] on button "Drop in" at bounding box center [675, 162] width 58 height 21
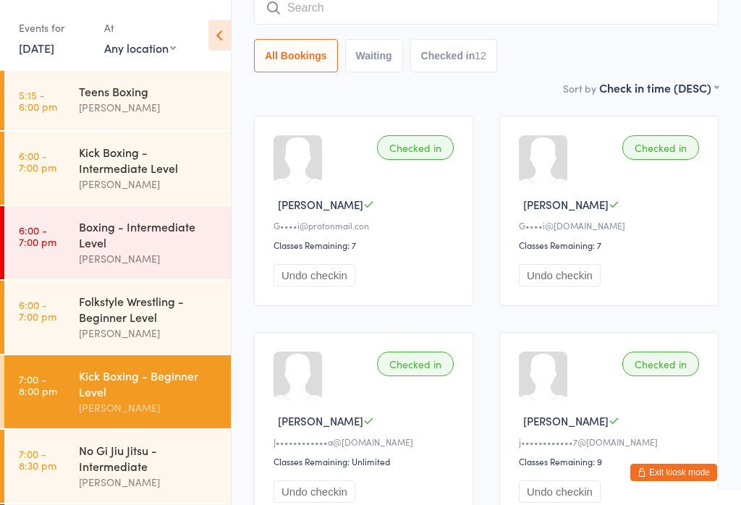
click at [115, 490] on div "[PERSON_NAME]" at bounding box center [149, 482] width 140 height 17
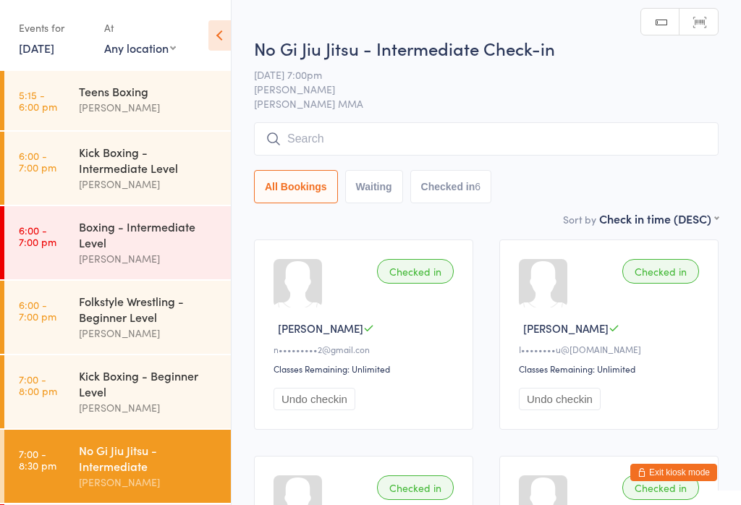
click at [379, 136] on input "search" at bounding box center [486, 138] width 464 height 33
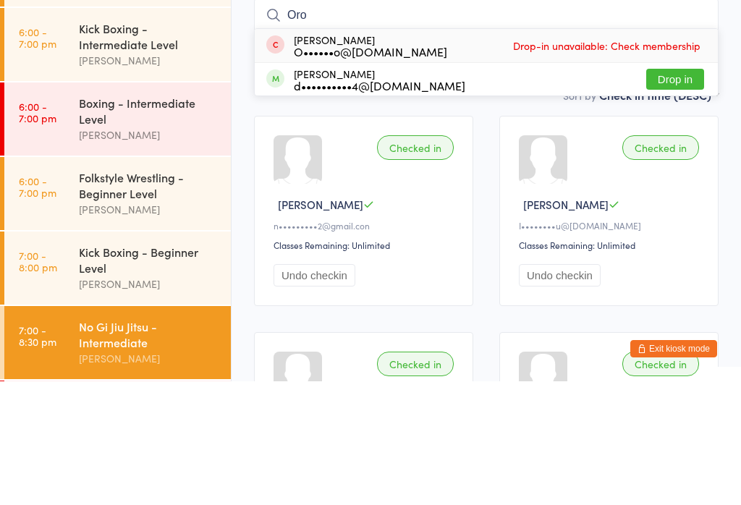
type input "Oro"
click at [678, 192] on button "Drop in" at bounding box center [675, 202] width 58 height 21
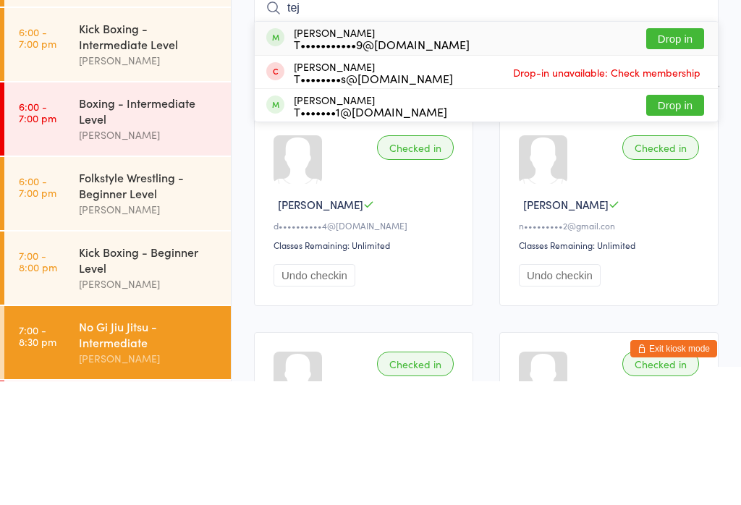
type input "tej"
click at [377, 162] on div "T•••••••••••9@[DOMAIN_NAME]" at bounding box center [382, 168] width 176 height 12
